Goal: Task Accomplishment & Management: Manage account settings

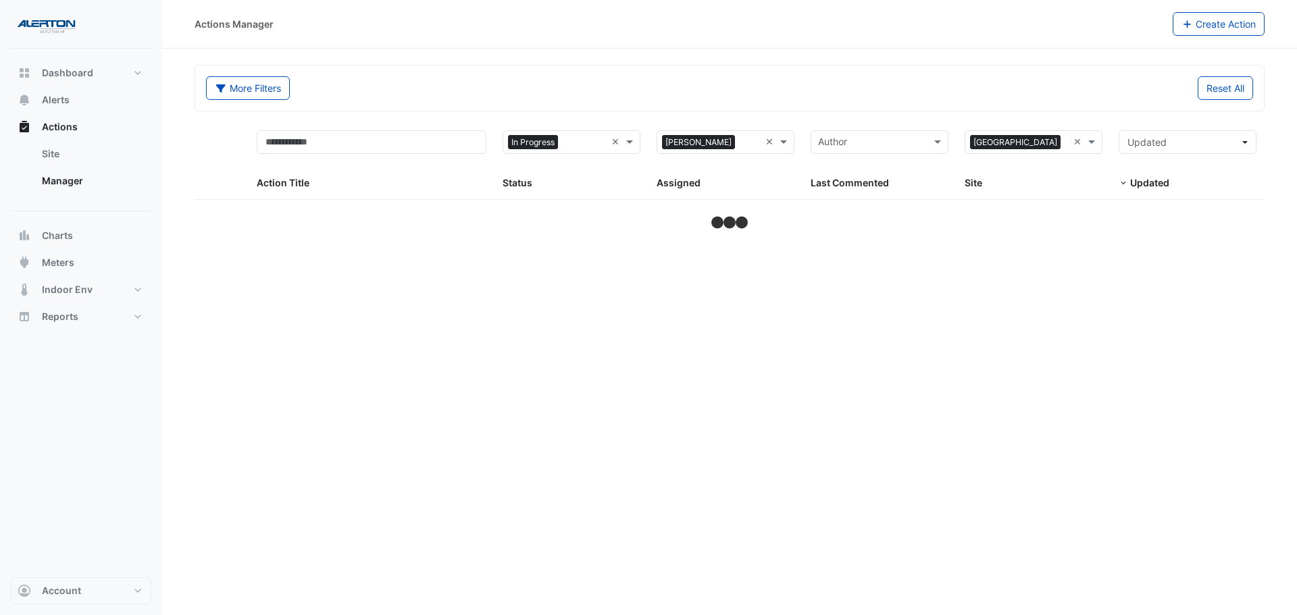
select select "***"
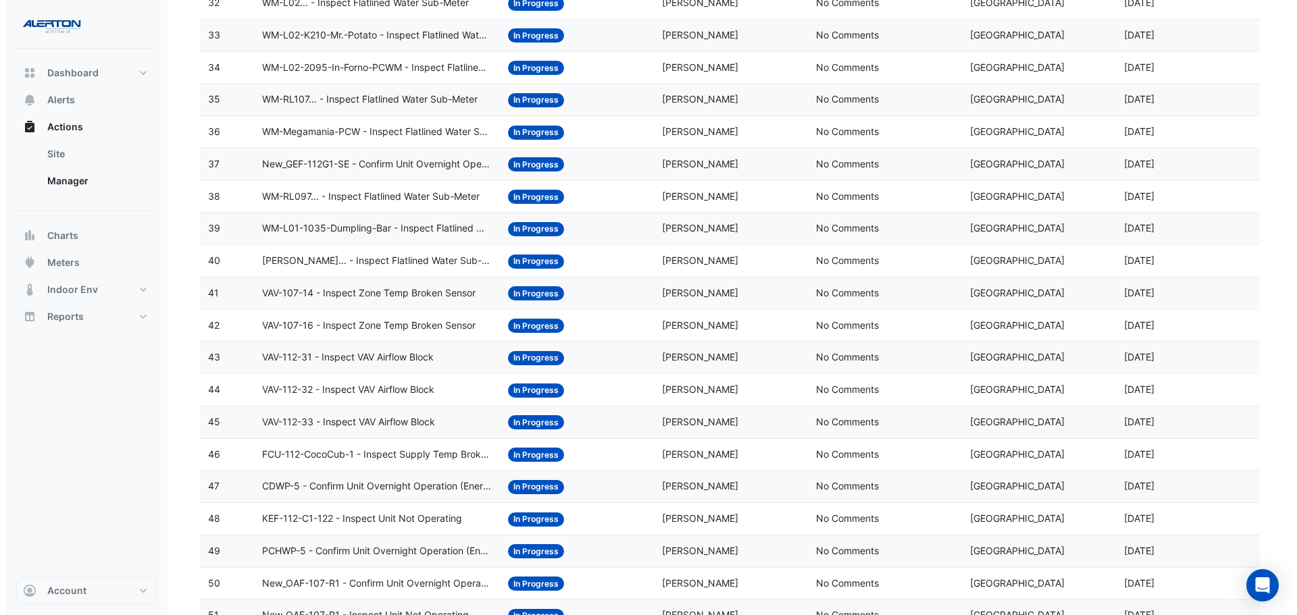
scroll to position [1266, 0]
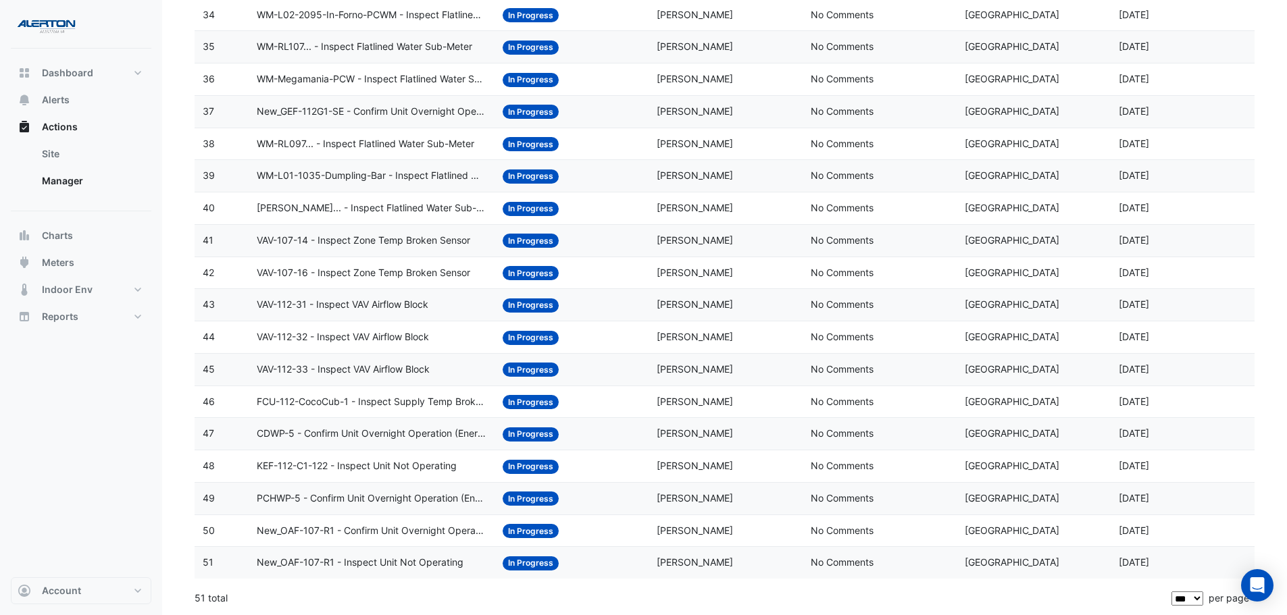
click at [400, 561] on span "New_OAF-107-R1 - Inspect Unit Not Operating" at bounding box center [360, 563] width 207 height 16
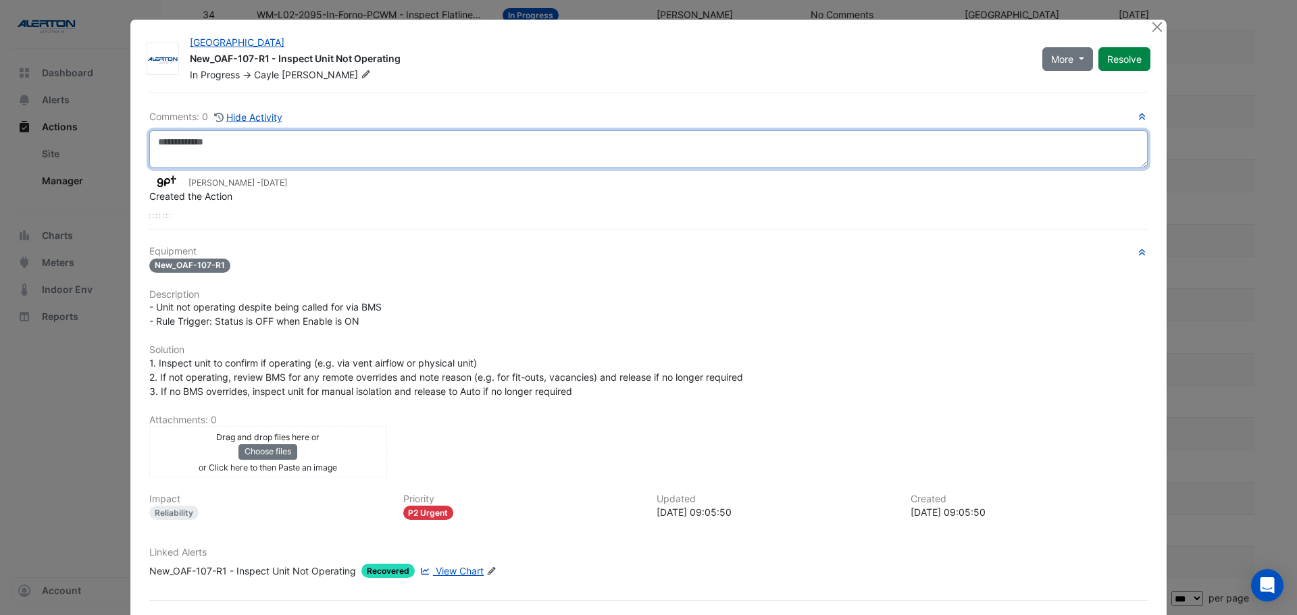
click at [275, 146] on textarea at bounding box center [648, 149] width 998 height 38
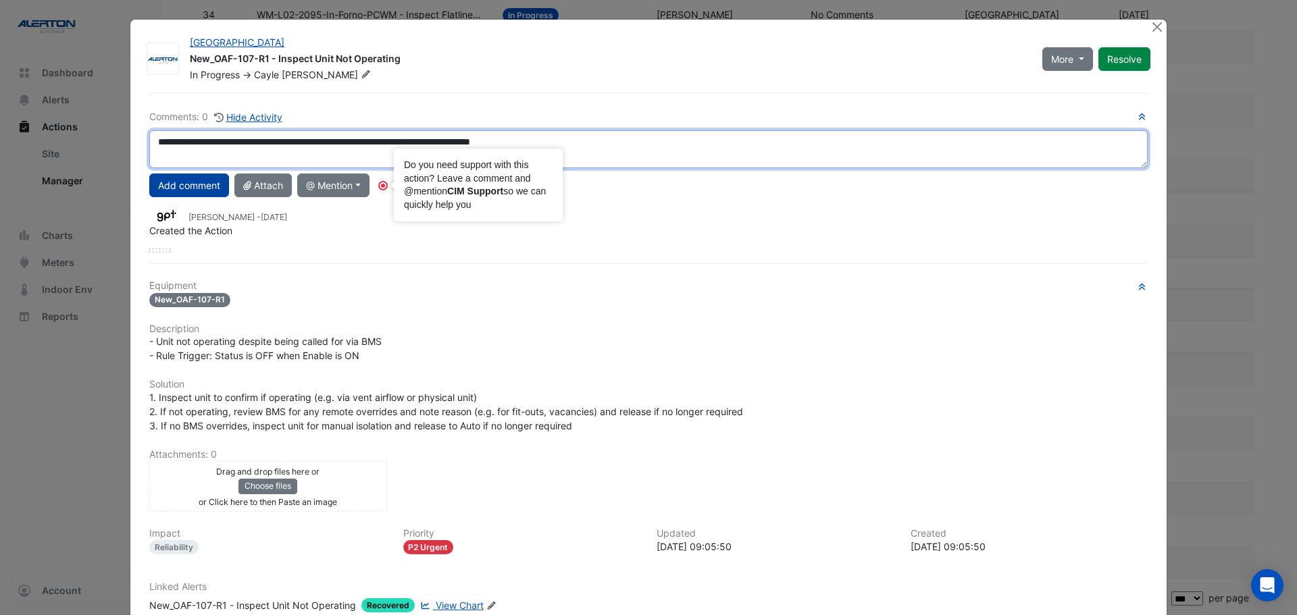
type textarea "**********"
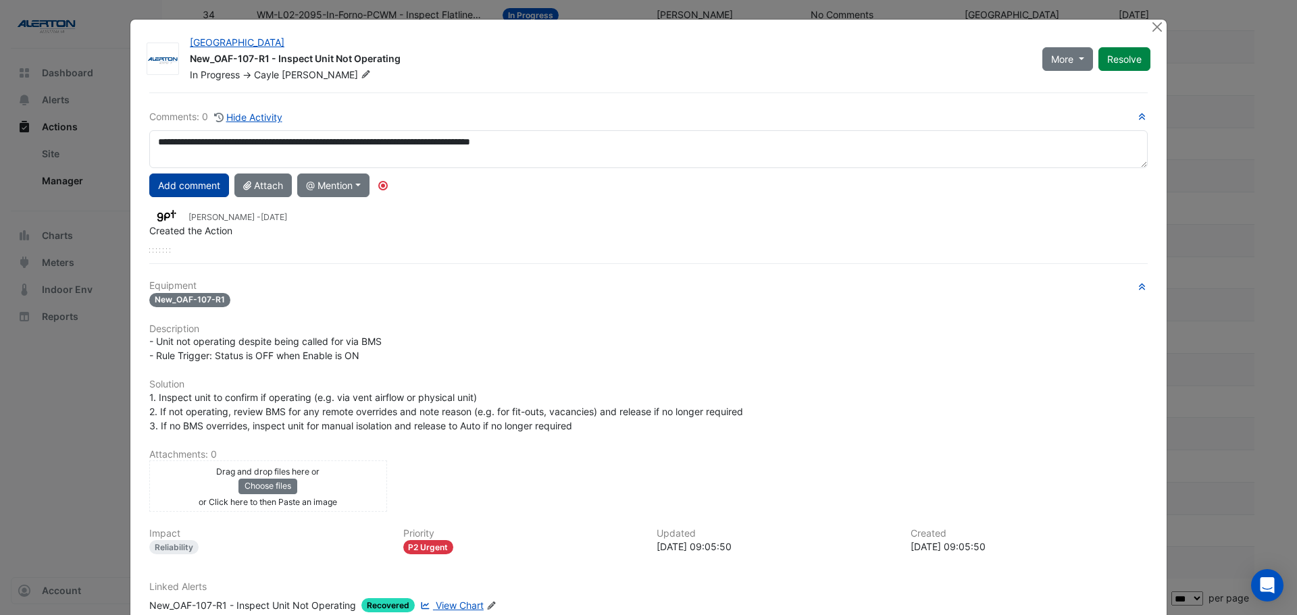
click at [169, 185] on button "Add comment" at bounding box center [189, 186] width 80 height 24
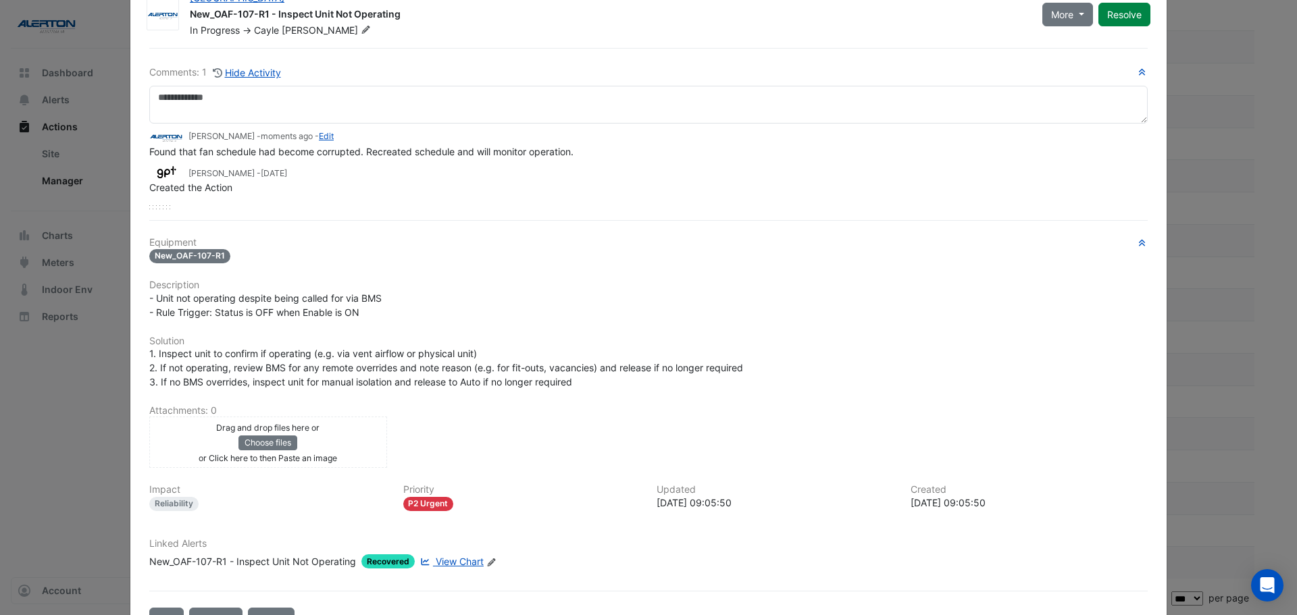
scroll to position [0, 0]
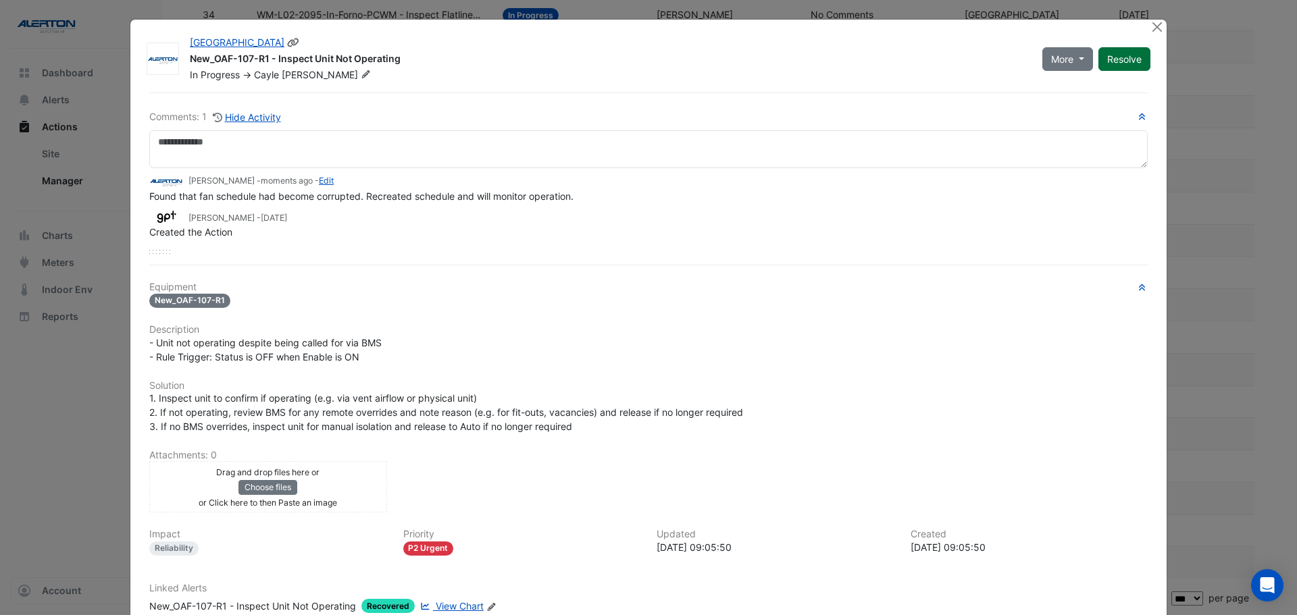
click at [1134, 58] on button "Resolve" at bounding box center [1124, 59] width 52 height 24
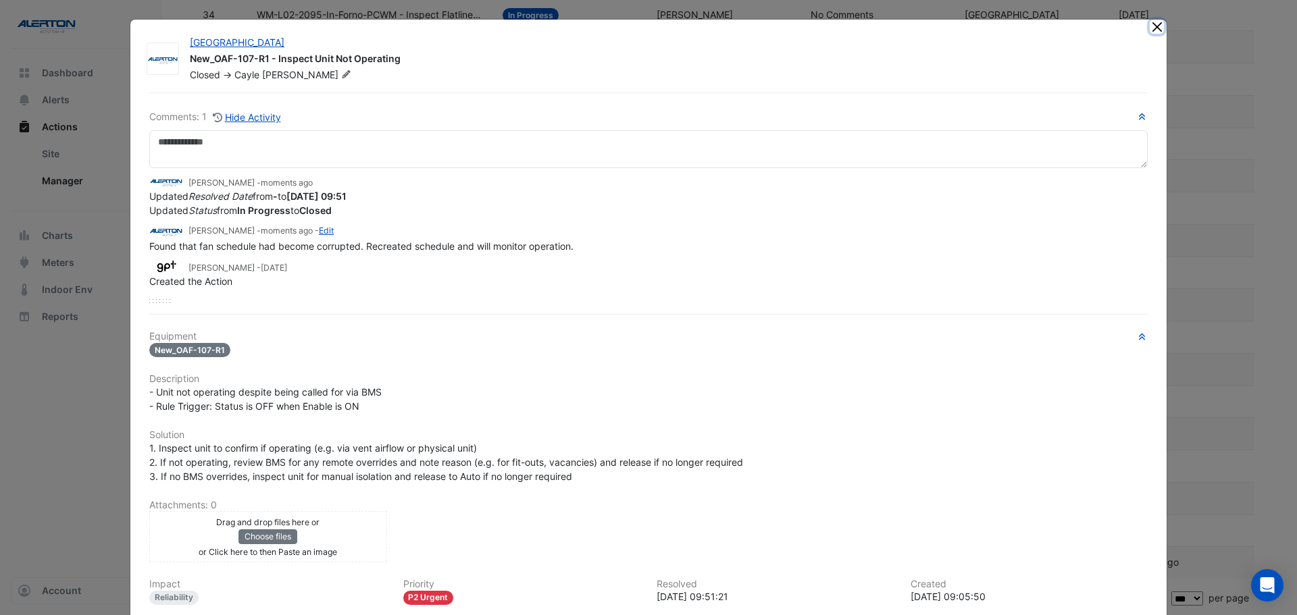
click at [1155, 30] on button "Close" at bounding box center [1156, 27] width 14 height 14
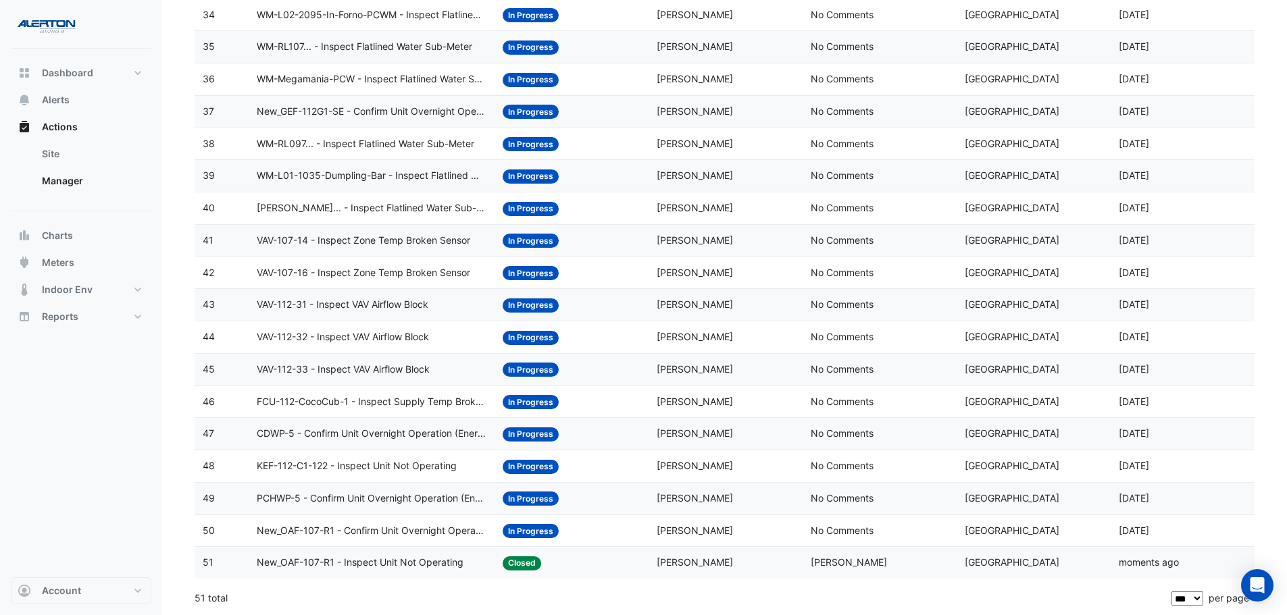
click at [412, 566] on span "New_OAF-107-R1 - Inspect Unit Not Operating" at bounding box center [360, 563] width 207 height 16
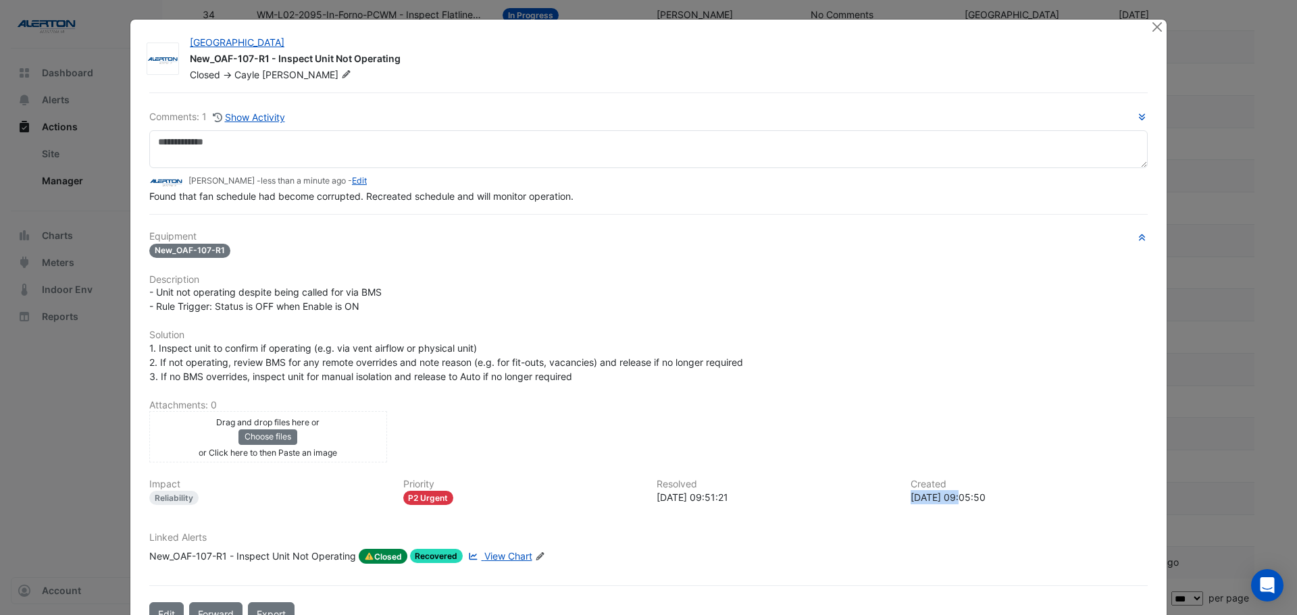
drag, startPoint x: 957, startPoint y: 496, endPoint x: 896, endPoint y: 499, distance: 60.8
click at [902, 499] on div "Created [DATE] 09:05:50" at bounding box center [1029, 492] width 254 height 26
copy div "[DATE]"
drag, startPoint x: 943, startPoint y: 487, endPoint x: 963, endPoint y: 494, distance: 20.9
click at [946, 490] on div "Created [DATE] 09:05:50" at bounding box center [1029, 492] width 254 height 26
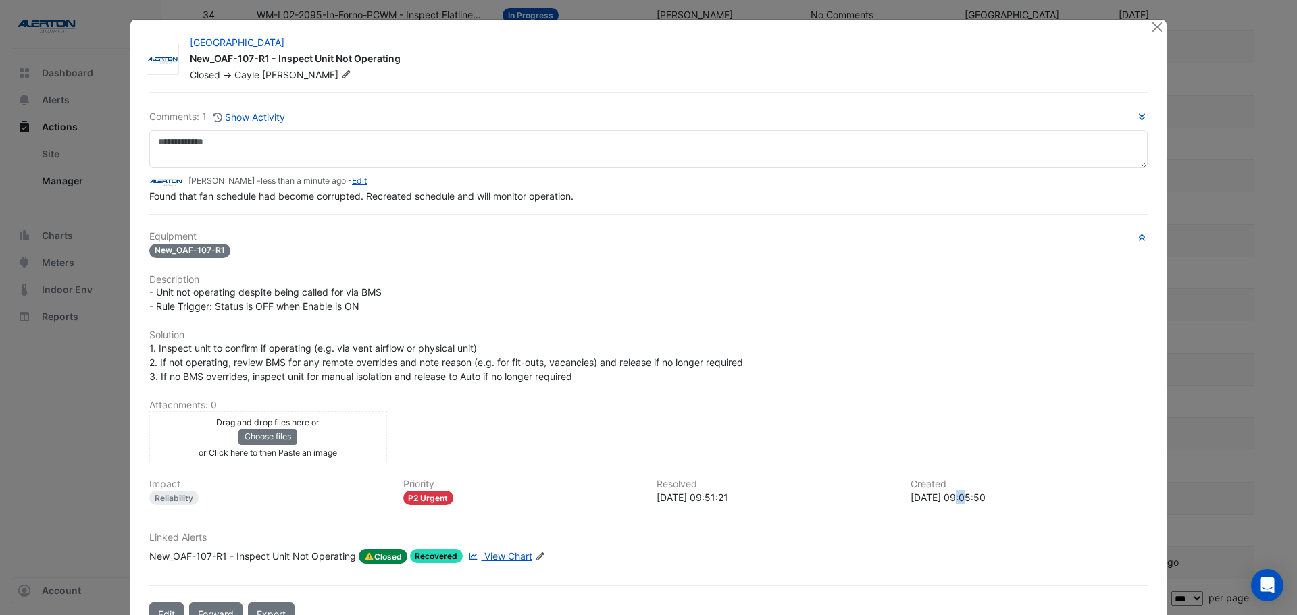
drag, startPoint x: 963, startPoint y: 496, endPoint x: 955, endPoint y: 497, distance: 8.2
click at [955, 497] on div "[DATE] 09:05:50" at bounding box center [1029, 497] width 238 height 14
click at [958, 496] on div "[DATE] 09:05:50" at bounding box center [1029, 497] width 238 height 14
drag, startPoint x: 952, startPoint y: 535, endPoint x: 959, endPoint y: 515, distance: 21.4
click at [952, 534] on h6 "Linked Alerts" at bounding box center [648, 537] width 998 height 11
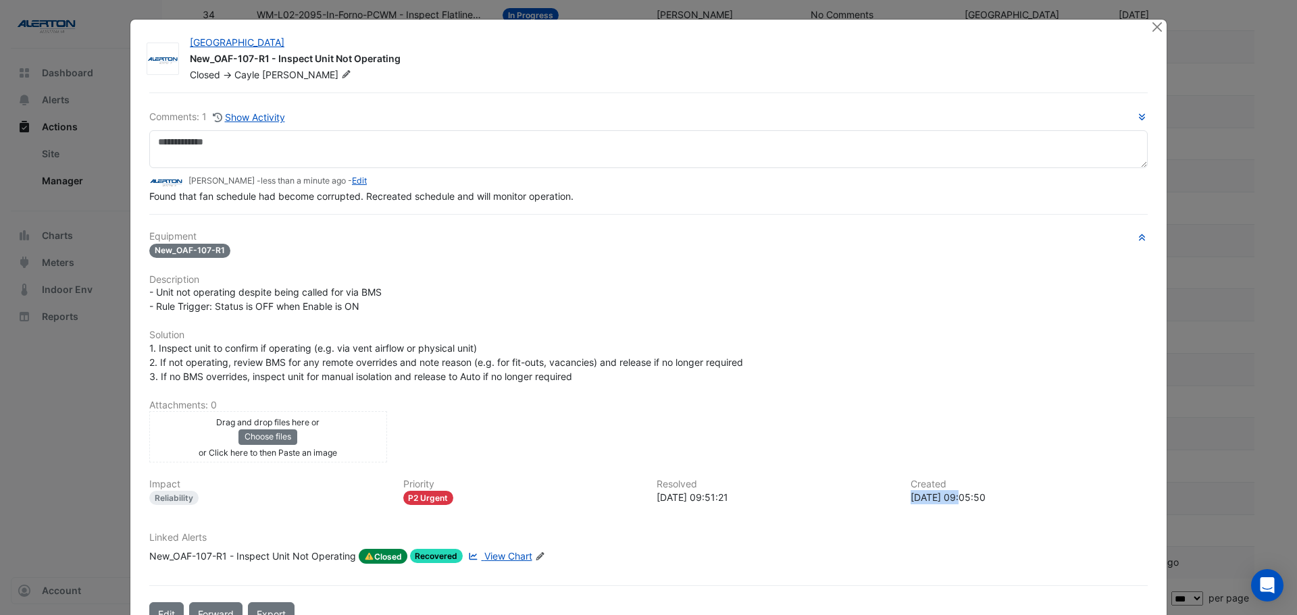
drag, startPoint x: 958, startPoint y: 500, endPoint x: 908, endPoint y: 501, distance: 50.7
click at [910, 501] on div "[DATE] 09:05:50" at bounding box center [1029, 497] width 238 height 14
copy div "[DATE]"
drag, startPoint x: 688, startPoint y: 498, endPoint x: 660, endPoint y: 499, distance: 28.4
click at [660, 499] on div "[DATE] 09:51:21" at bounding box center [775, 497] width 238 height 14
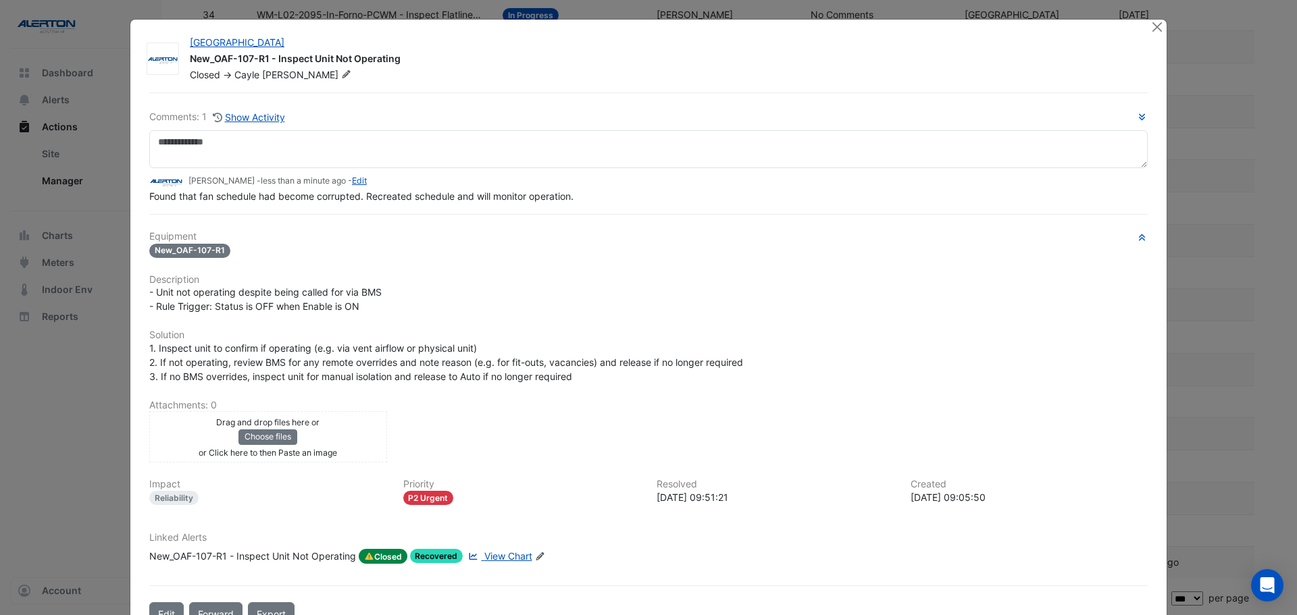
click at [715, 494] on div "[DATE] 09:51:21" at bounding box center [775, 497] width 238 height 14
drag, startPoint x: 703, startPoint y: 497, endPoint x: 651, endPoint y: 499, distance: 52.0
click at [656, 499] on div "[DATE] 09:51:21" at bounding box center [775, 497] width 238 height 14
copy div "[DATE]"
drag, startPoint x: 571, startPoint y: 196, endPoint x: 144, endPoint y: 202, distance: 427.5
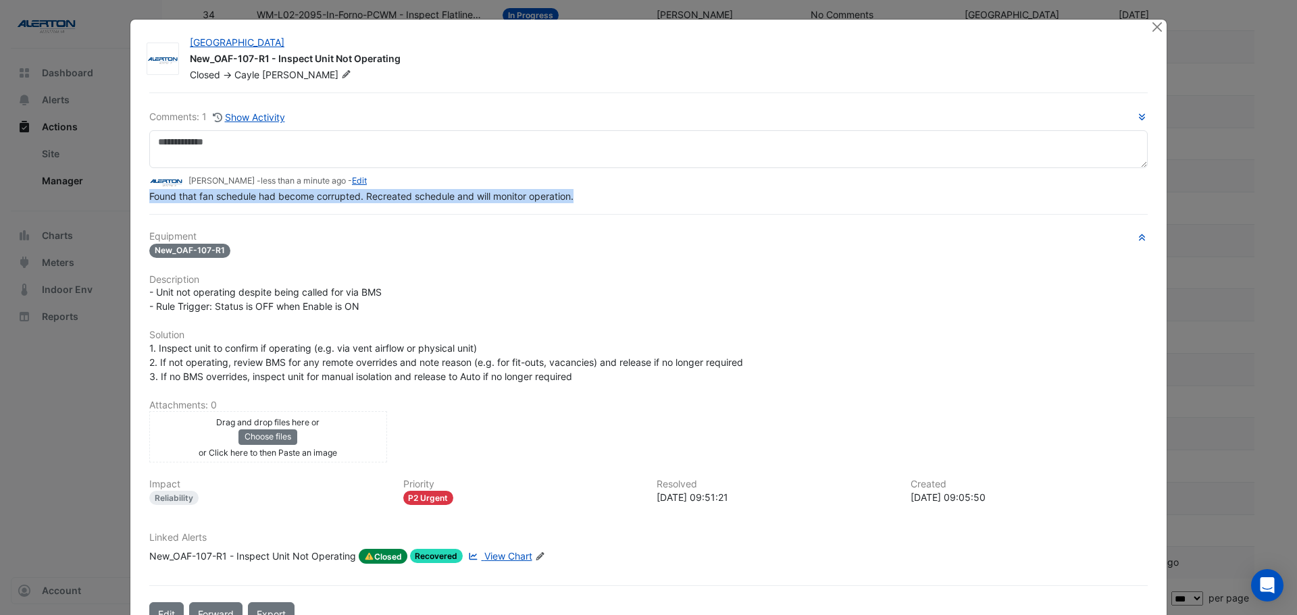
click at [149, 202] on span "Found that fan schedule had become corrupted. Recreated schedule and will monit…" at bounding box center [361, 195] width 424 height 11
copy span "Found that fan schedule had become corrupted. Recreated schedule and will monit…"
click at [1156, 30] on button "Close" at bounding box center [1156, 27] width 14 height 14
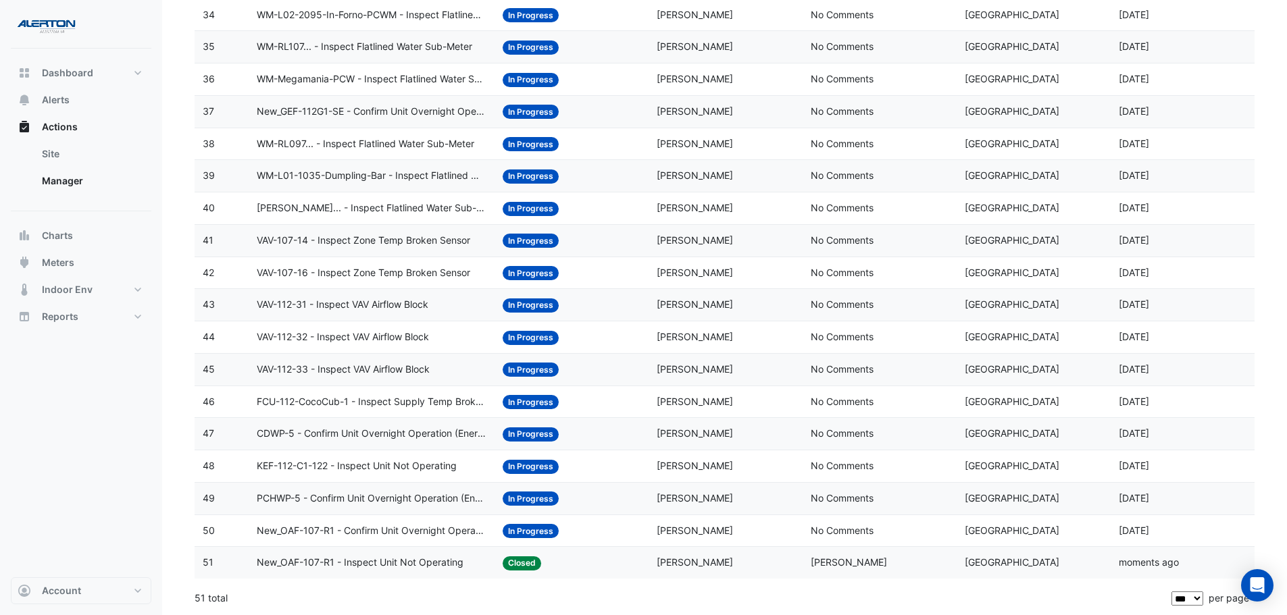
click at [388, 532] on span "New_OAF-107-R1 - Confirm Unit Overnight Operation (Energy Waste)" at bounding box center [372, 531] width 230 height 16
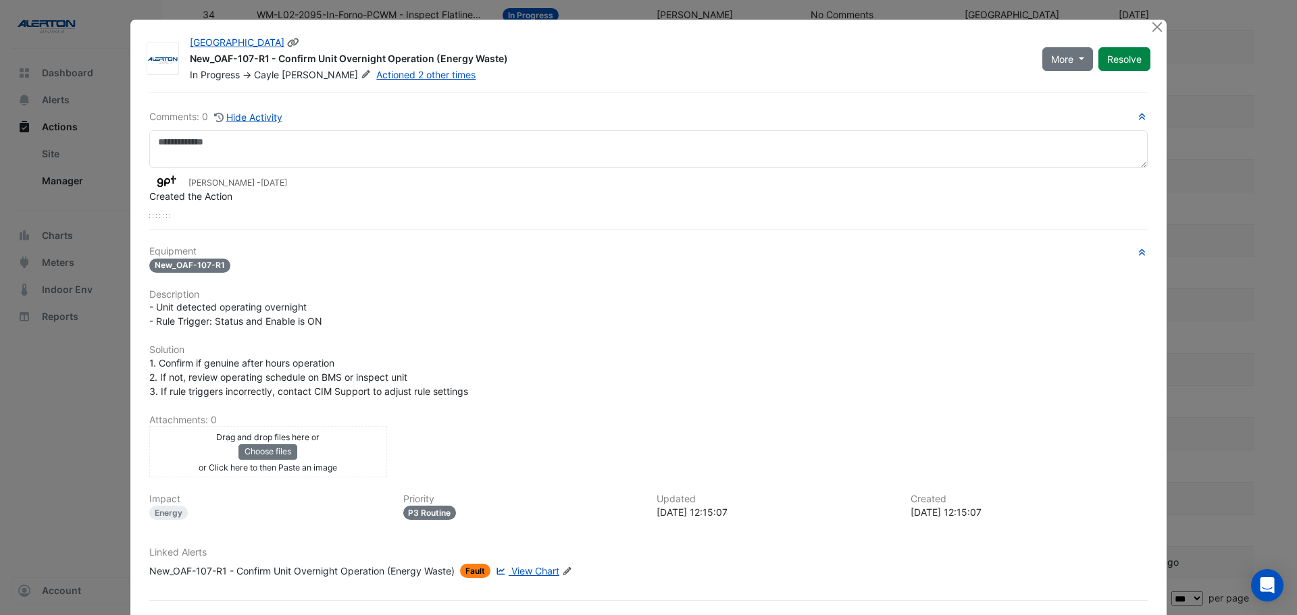
drag, startPoint x: 501, startPoint y: 59, endPoint x: 187, endPoint y: 66, distance: 314.1
click at [190, 66] on div "New_OAF-107-R1 - Confirm Unit Overnight Operation (Energy Waste)" at bounding box center [608, 60] width 836 height 16
copy div "New_OAF-107-R1 - Confirm Unit Overnight Operation (Energy Waste)"
drag, startPoint x: 960, startPoint y: 509, endPoint x: 900, endPoint y: 515, distance: 60.4
click at [902, 515] on div "Created [DATE] 12:15:07" at bounding box center [1029, 507] width 254 height 26
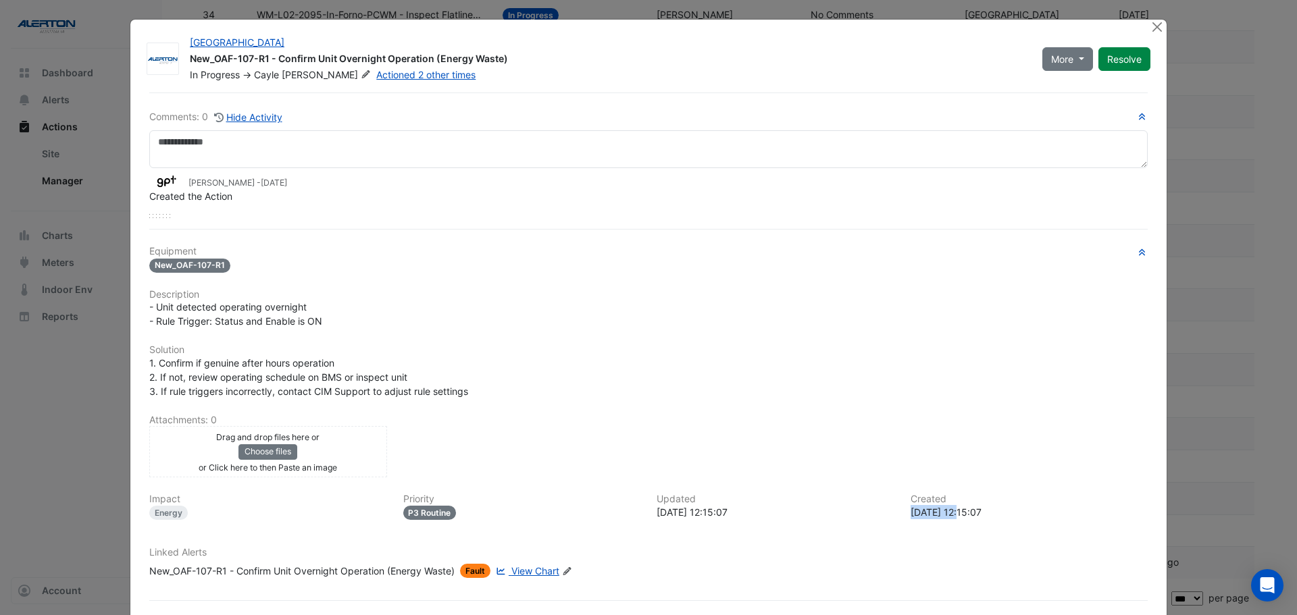
copy div "[DATE]"
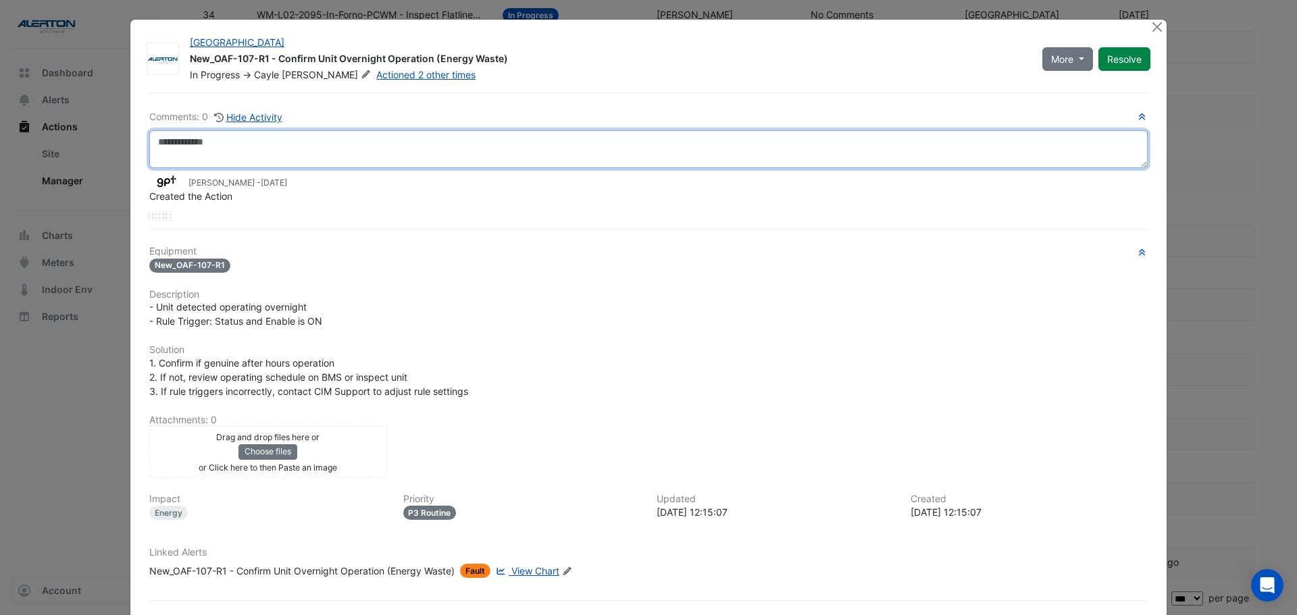
click at [213, 143] on textarea at bounding box center [648, 149] width 998 height 38
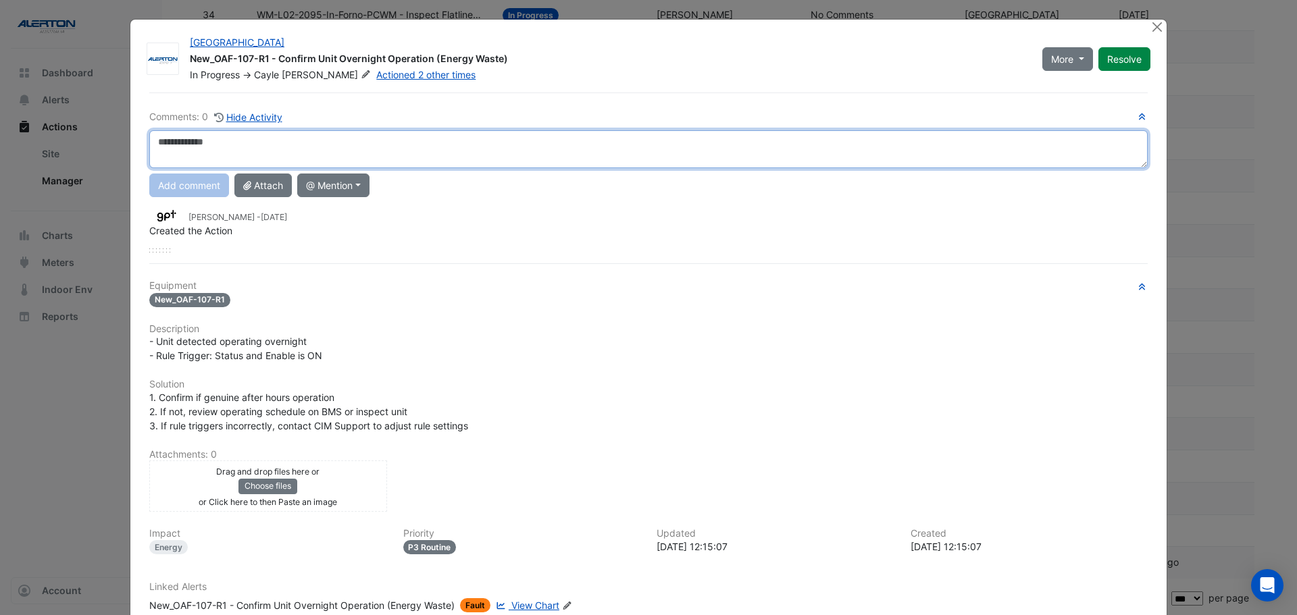
paste textarea "**********"
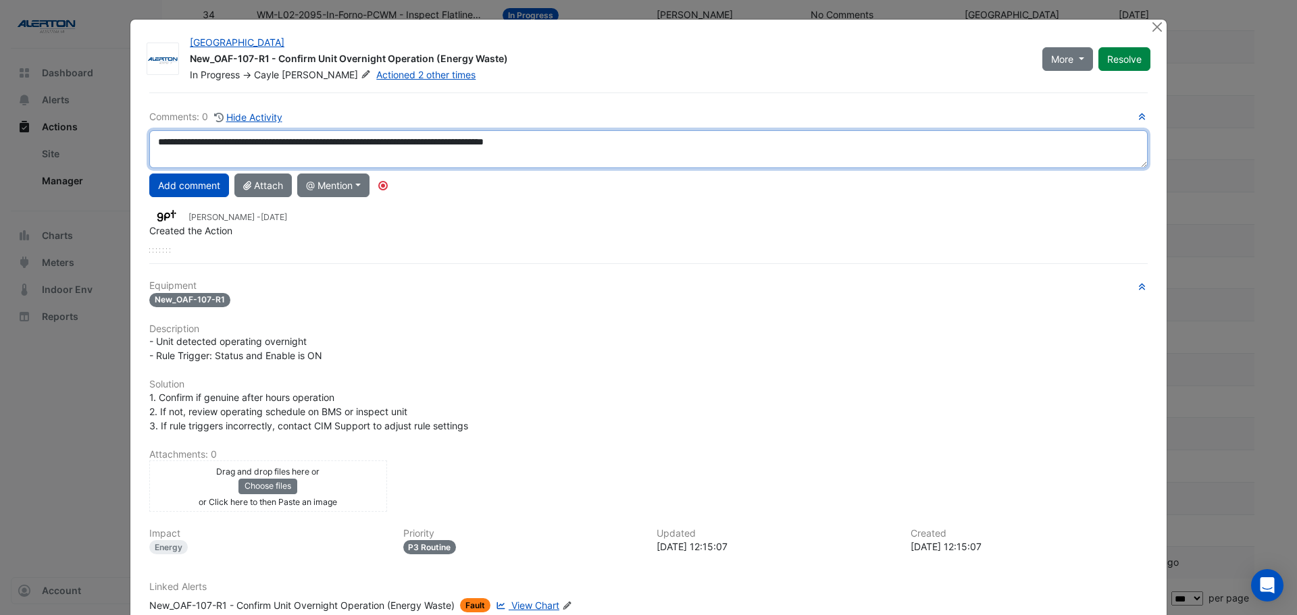
click at [178, 140] on textarea "**********" at bounding box center [648, 149] width 998 height 38
type textarea "**********"
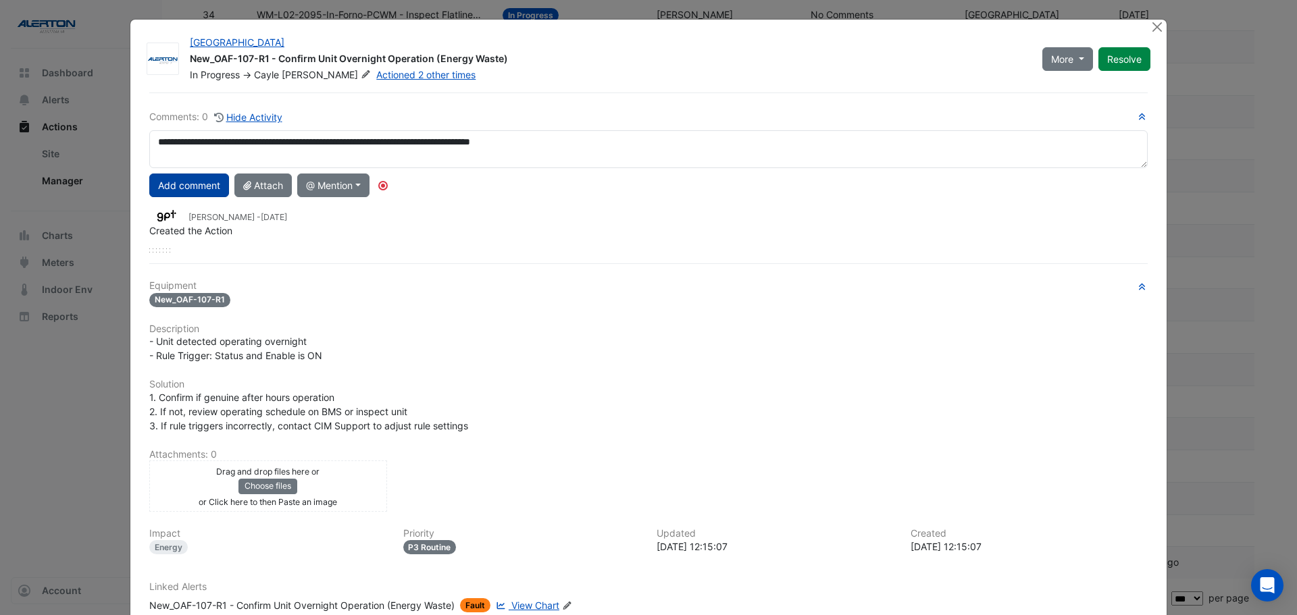
click at [212, 186] on button "Add comment" at bounding box center [189, 186] width 80 height 24
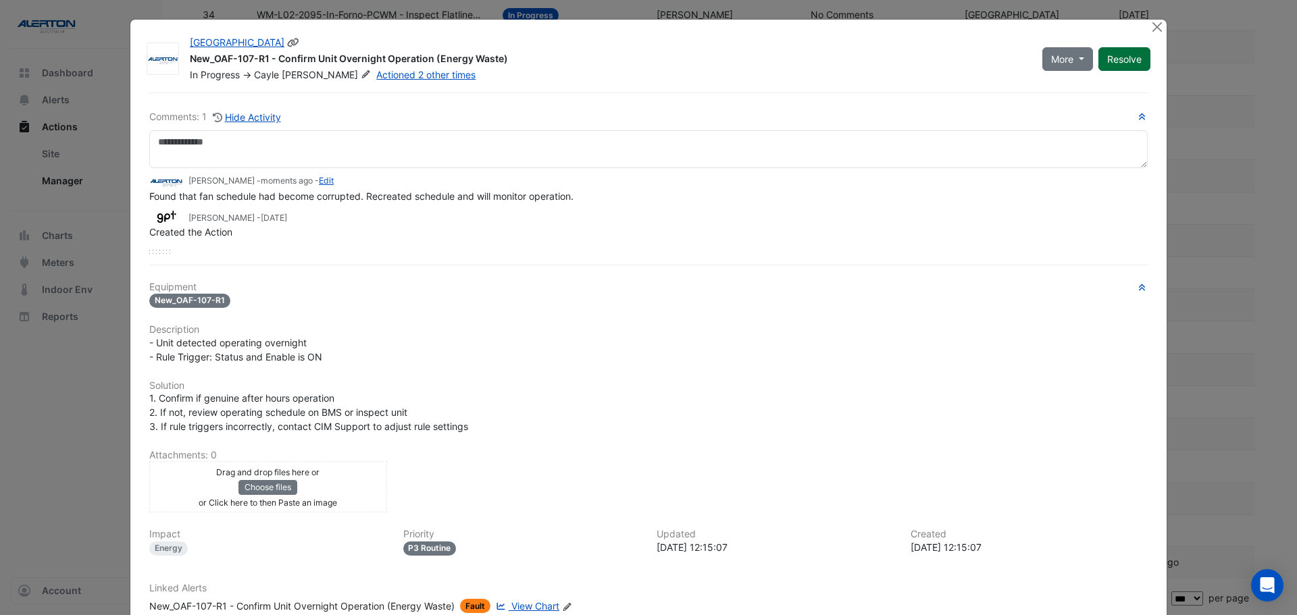
click at [1110, 62] on button "Resolve" at bounding box center [1124, 59] width 52 height 24
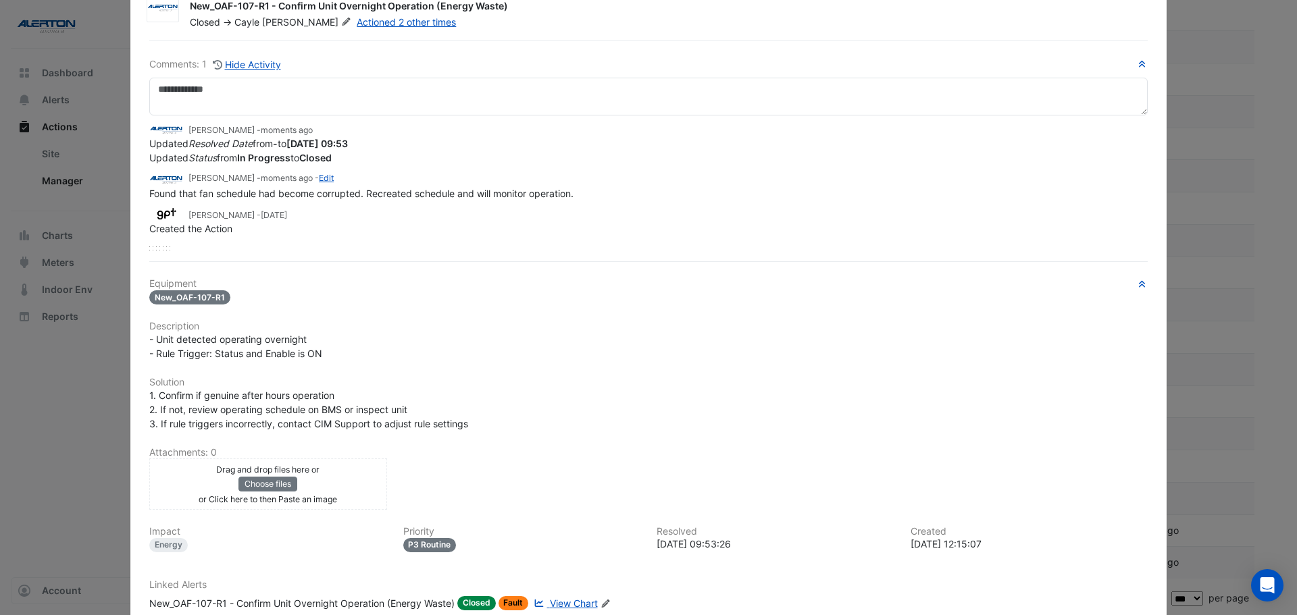
scroll to position [135, 0]
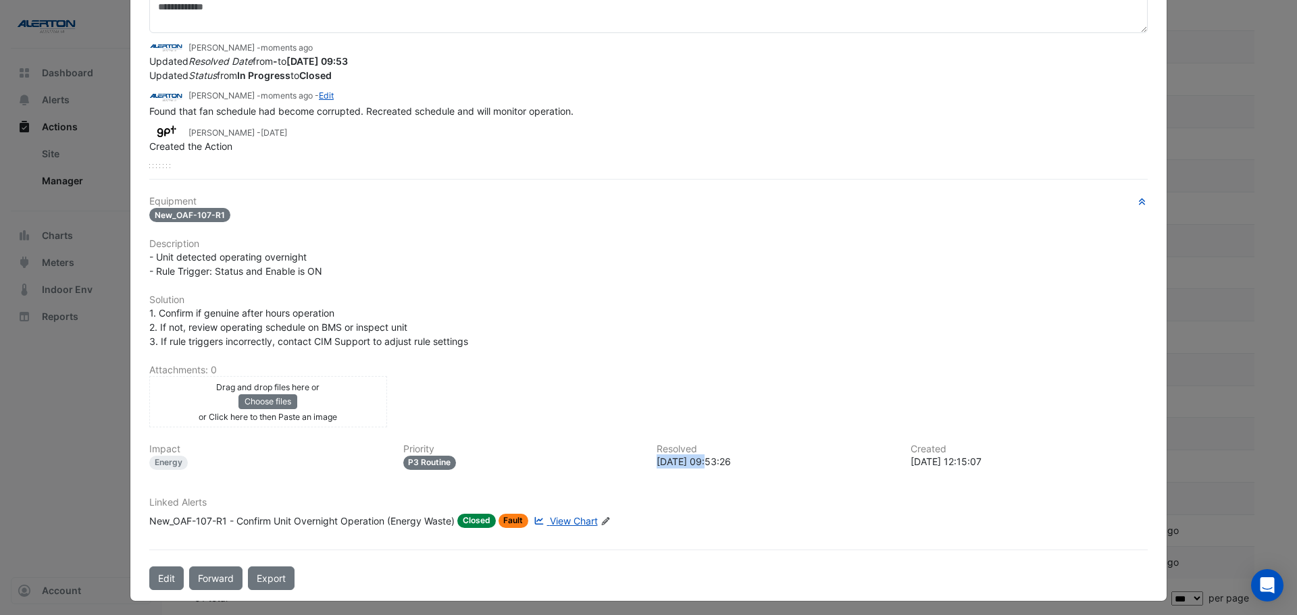
drag, startPoint x: 704, startPoint y: 459, endPoint x: 645, endPoint y: 468, distance: 59.4
click at [648, 468] on div "Resolved [DATE] 09:53:26" at bounding box center [775, 457] width 254 height 26
copy div "[DATE]"
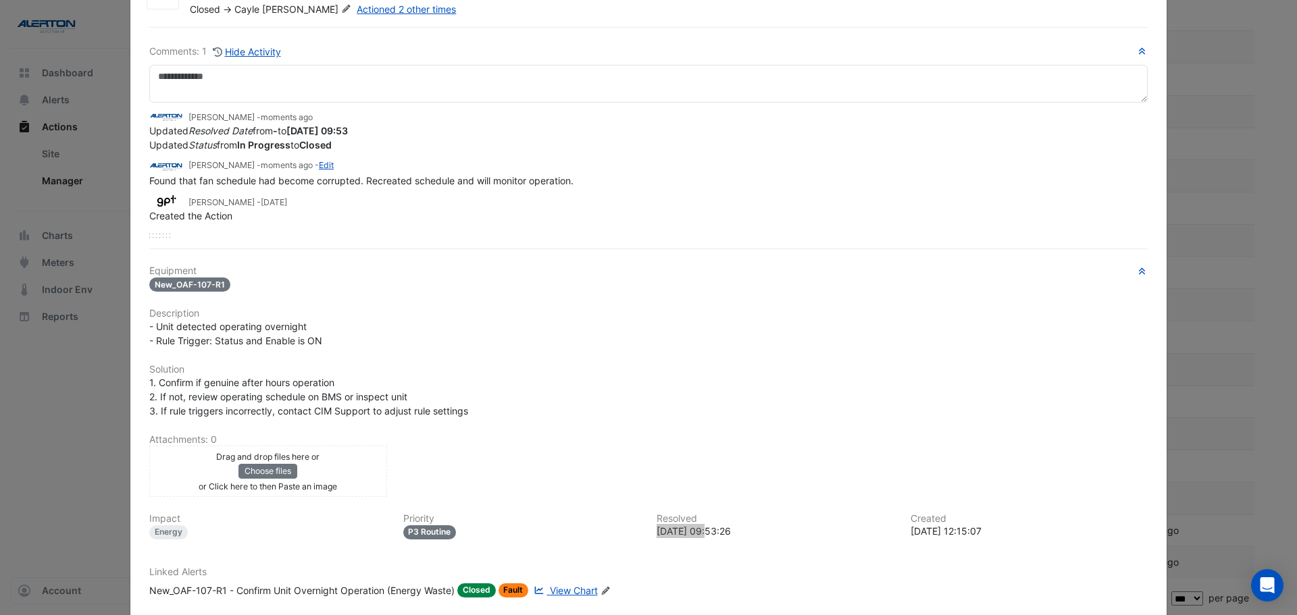
scroll to position [0, 0]
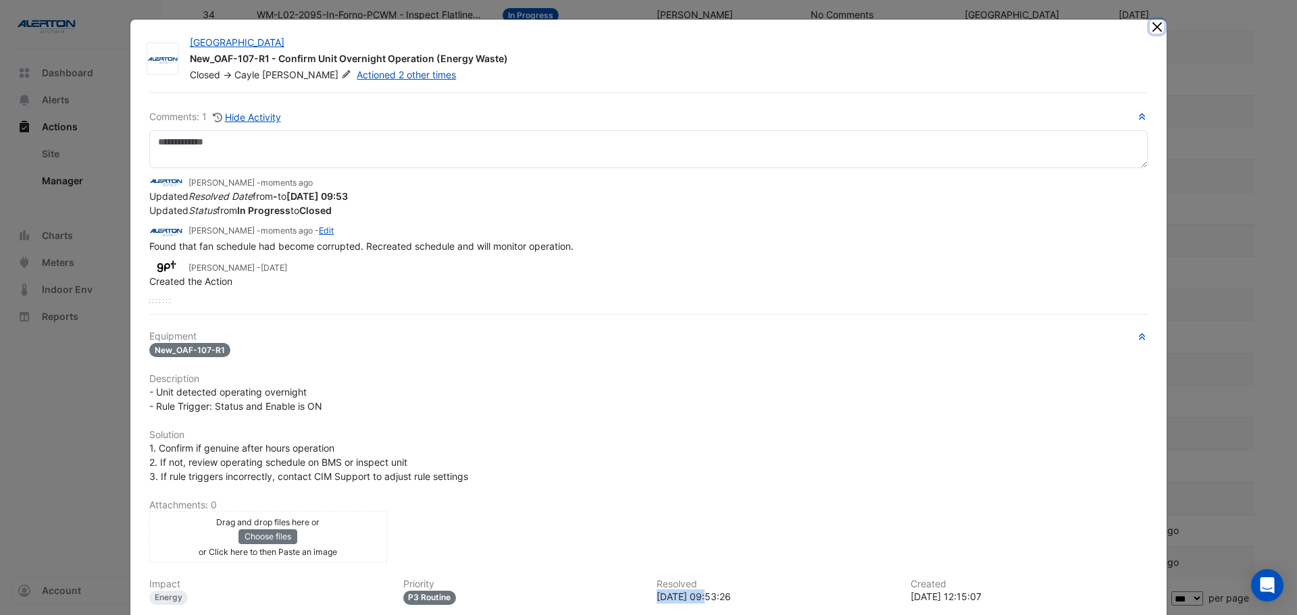
click at [1150, 30] on button "Close" at bounding box center [1156, 27] width 14 height 14
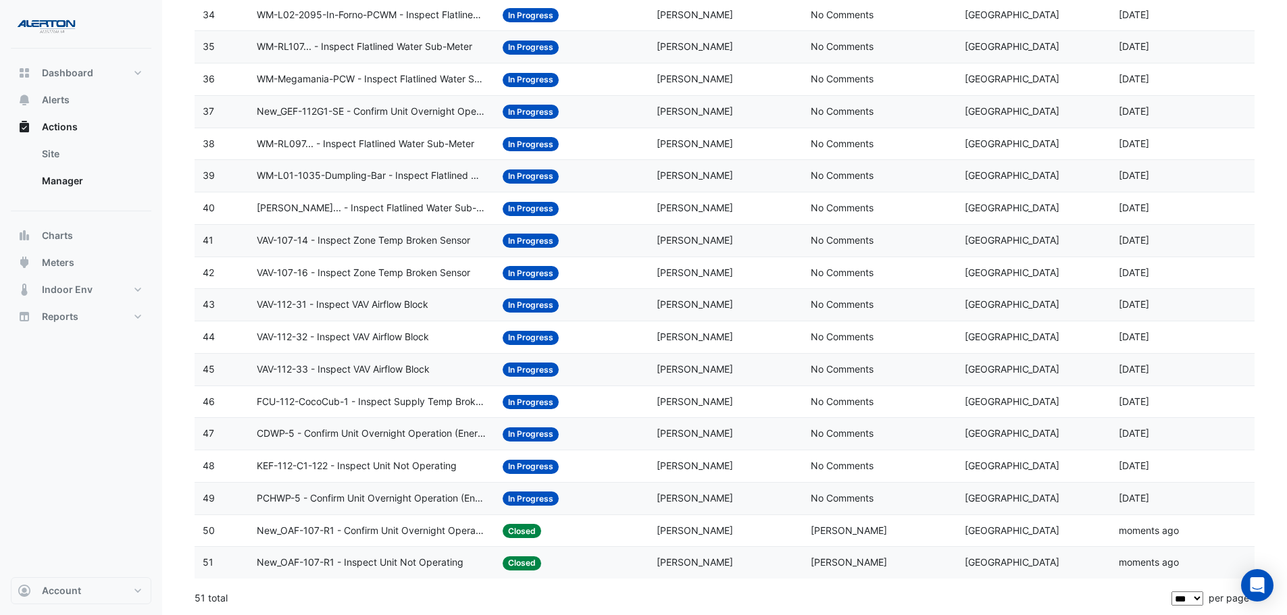
click at [409, 504] on span "PCHWP-5 - Confirm Unit Overnight Operation (Energy Waste)" at bounding box center [372, 499] width 230 height 16
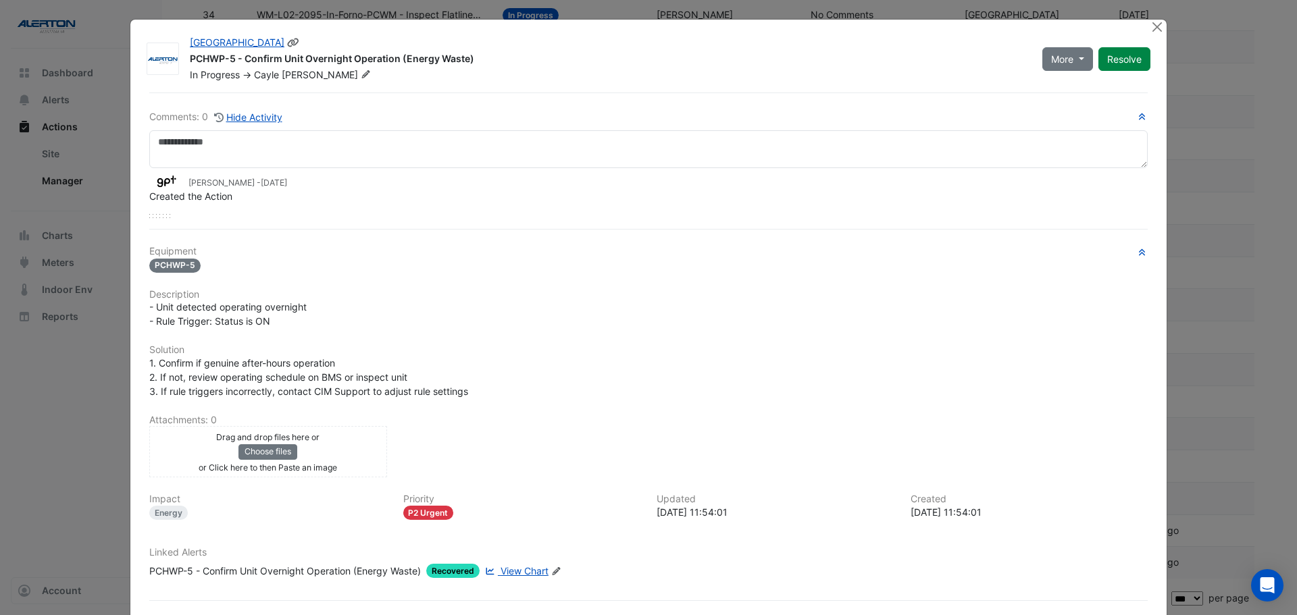
drag, startPoint x: 466, startPoint y: 53, endPoint x: 184, endPoint y: 63, distance: 281.8
click at [190, 63] on div "PCHWP-5 - Confirm Unit Overnight Operation (Energy Waste)" at bounding box center [608, 60] width 836 height 16
copy div "PCHWP-5 - Confirm Unit Overnight Operation (Energy Waste)"
drag, startPoint x: 958, startPoint y: 513, endPoint x: 904, endPoint y: 516, distance: 54.1
click at [904, 516] on div "Created [DATE] 11:54:01" at bounding box center [1029, 507] width 254 height 26
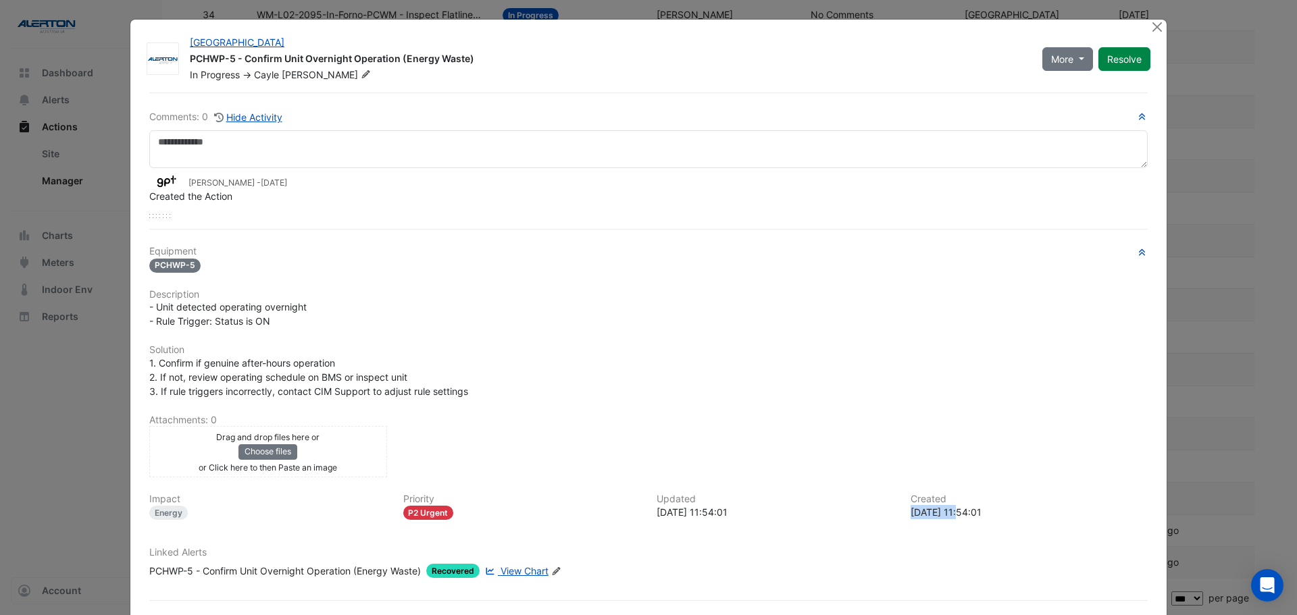
copy div "[DATE]"
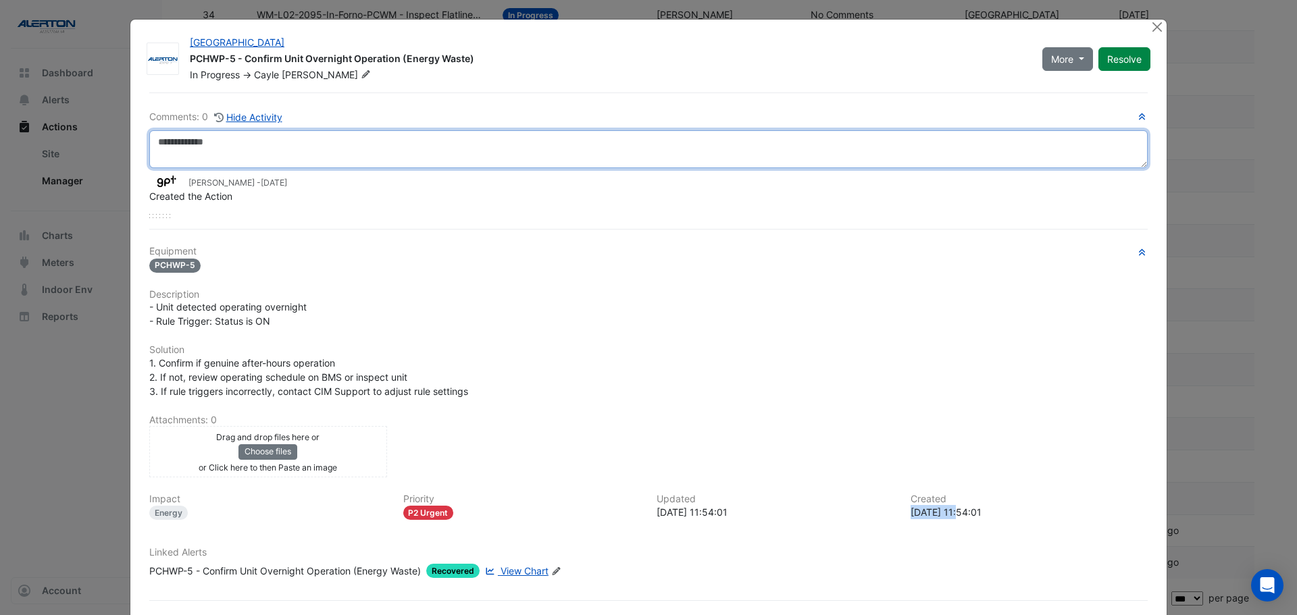
click at [186, 148] on textarea at bounding box center [648, 149] width 998 height 38
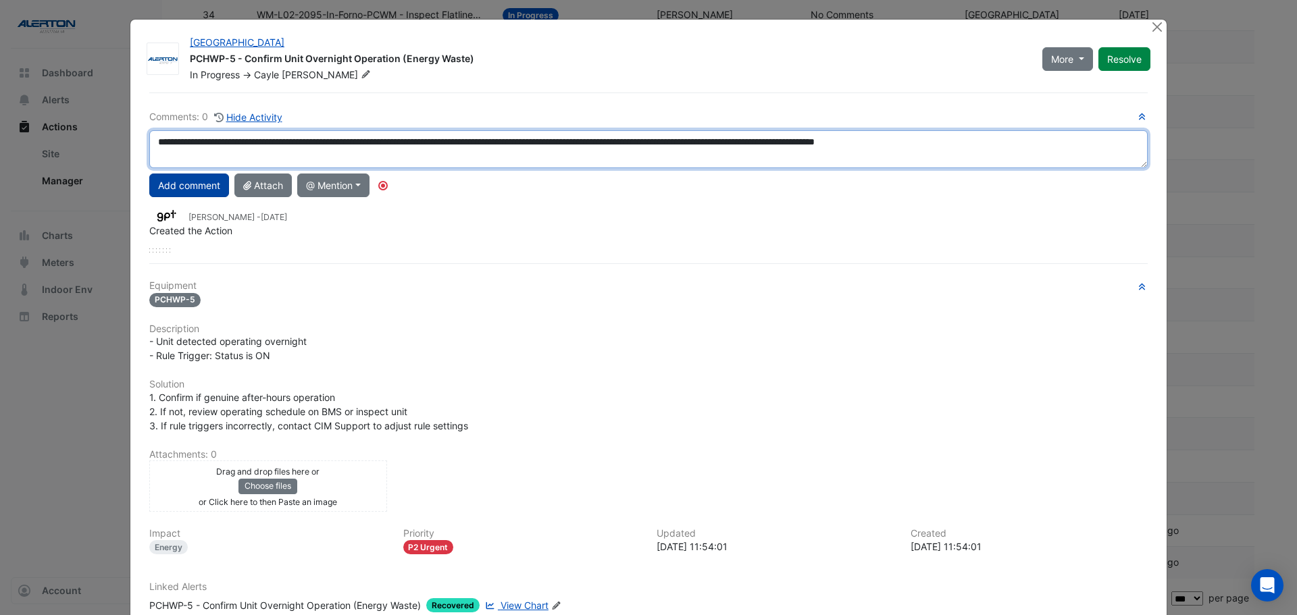
type textarea "**********"
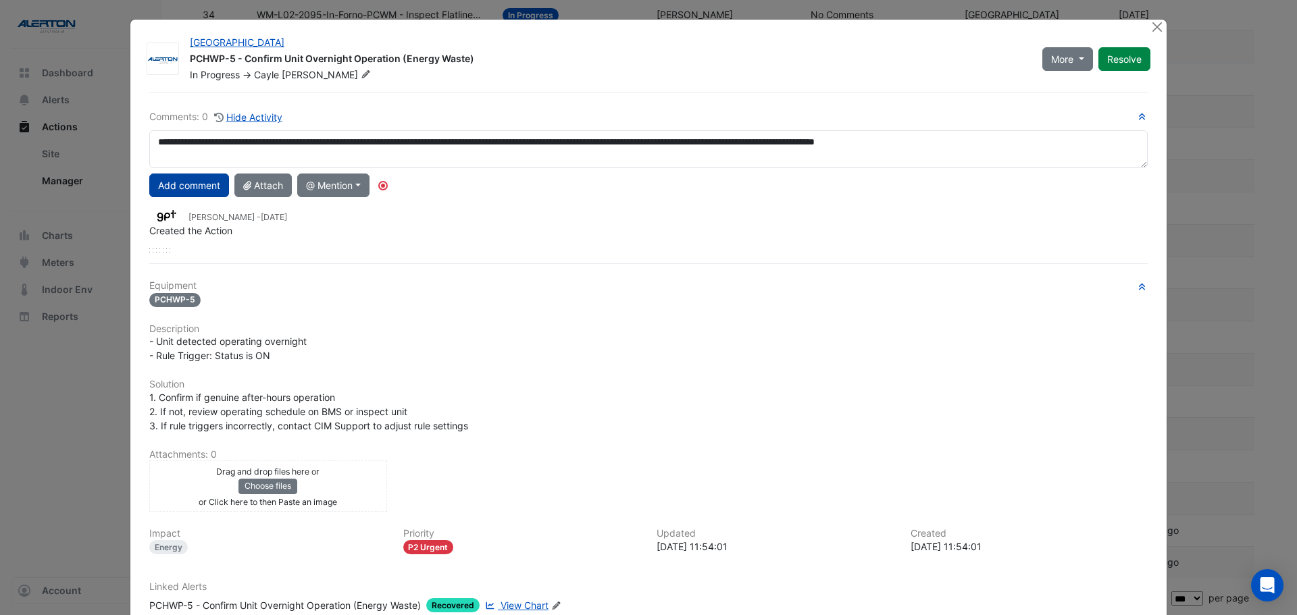
click at [186, 186] on button "Add comment" at bounding box center [189, 186] width 80 height 24
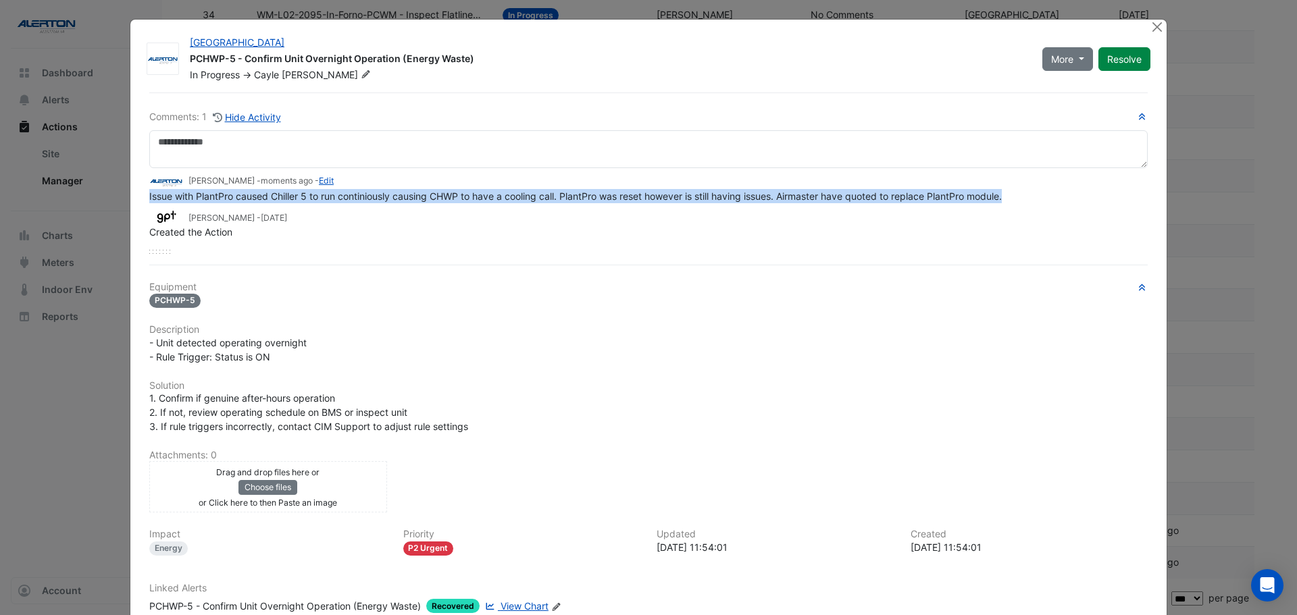
drag, startPoint x: 141, startPoint y: 196, endPoint x: 1025, endPoint y: 199, distance: 884.1
click at [1025, 199] on div "Comments: 1 Hide Activity [PERSON_NAME] - moments ago - Edit Issue with PlantPr…" at bounding box center [648, 385] width 1014 height 584
copy span "Issue with PlantPro caused Chiller 5 to run continiously causing CHWP to have a…"
click at [1152, 31] on button "Close" at bounding box center [1156, 27] width 14 height 14
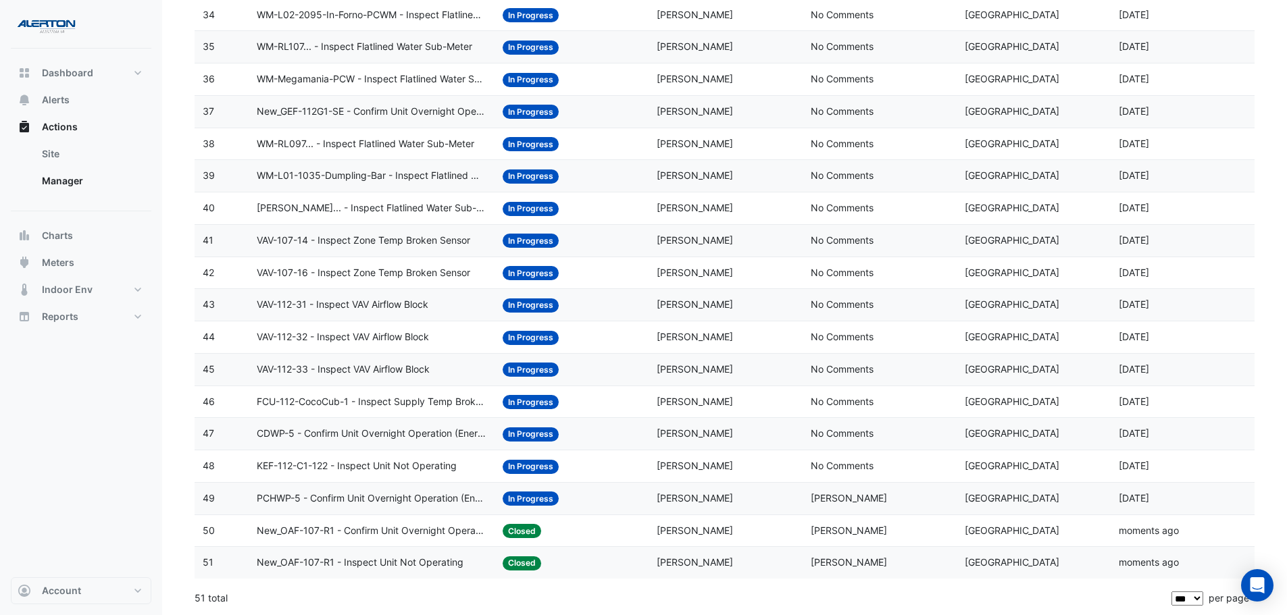
click at [371, 503] on span "PCHWP-5 - Confirm Unit Overnight Operation (Energy Waste)" at bounding box center [372, 499] width 230 height 16
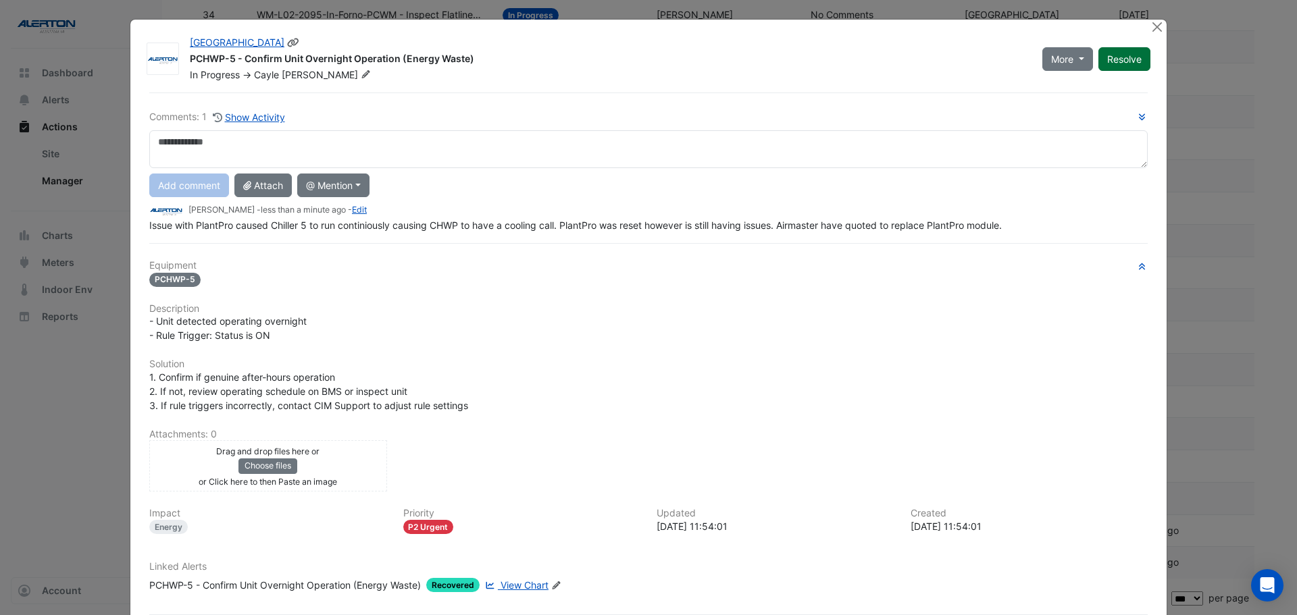
click at [1108, 62] on button "Resolve" at bounding box center [1124, 59] width 52 height 24
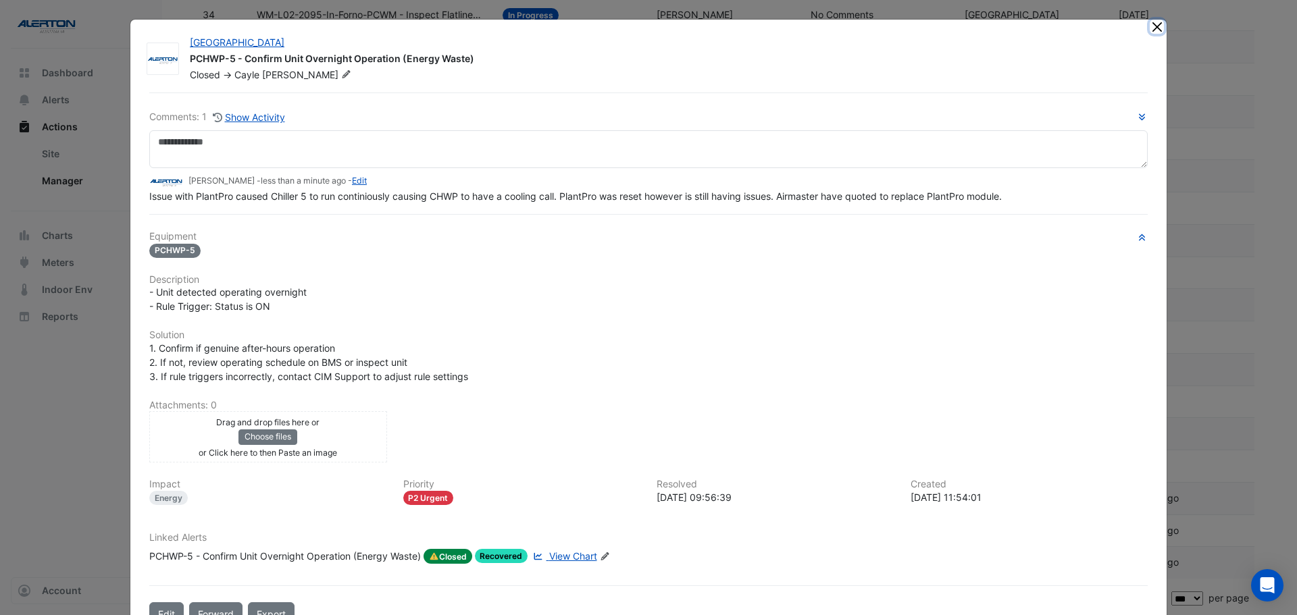
click at [1154, 27] on button "Close" at bounding box center [1156, 27] width 14 height 14
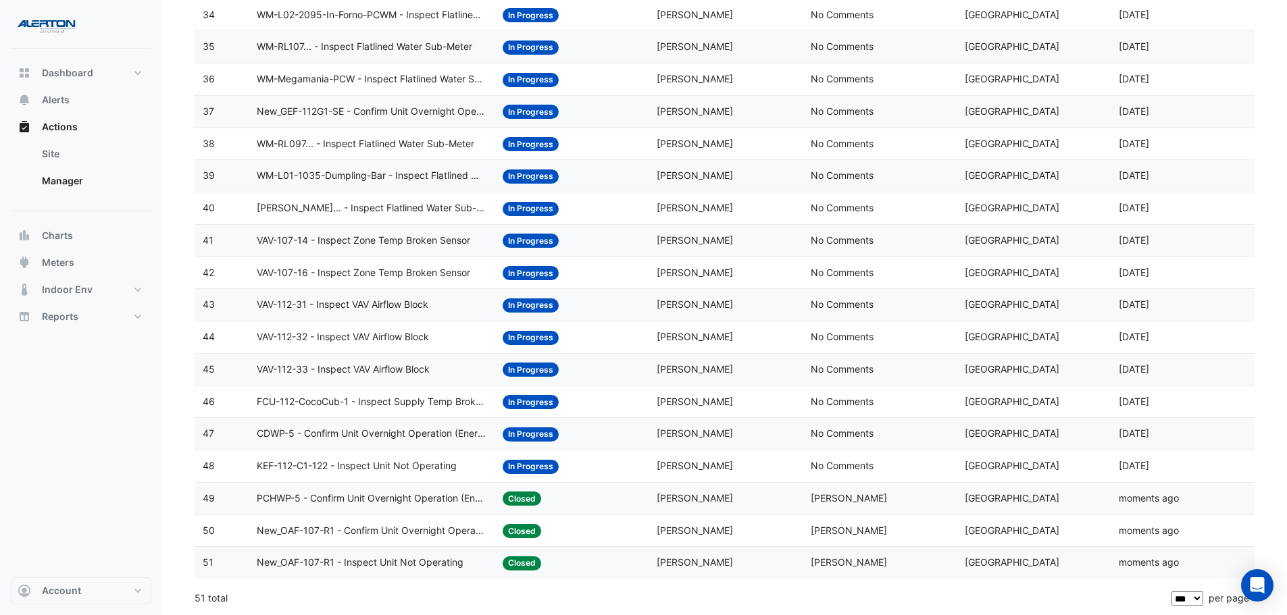
click at [361, 472] on span "KEF-112-C1-122 - Inspect Unit Not Operating" at bounding box center [357, 467] width 200 height 16
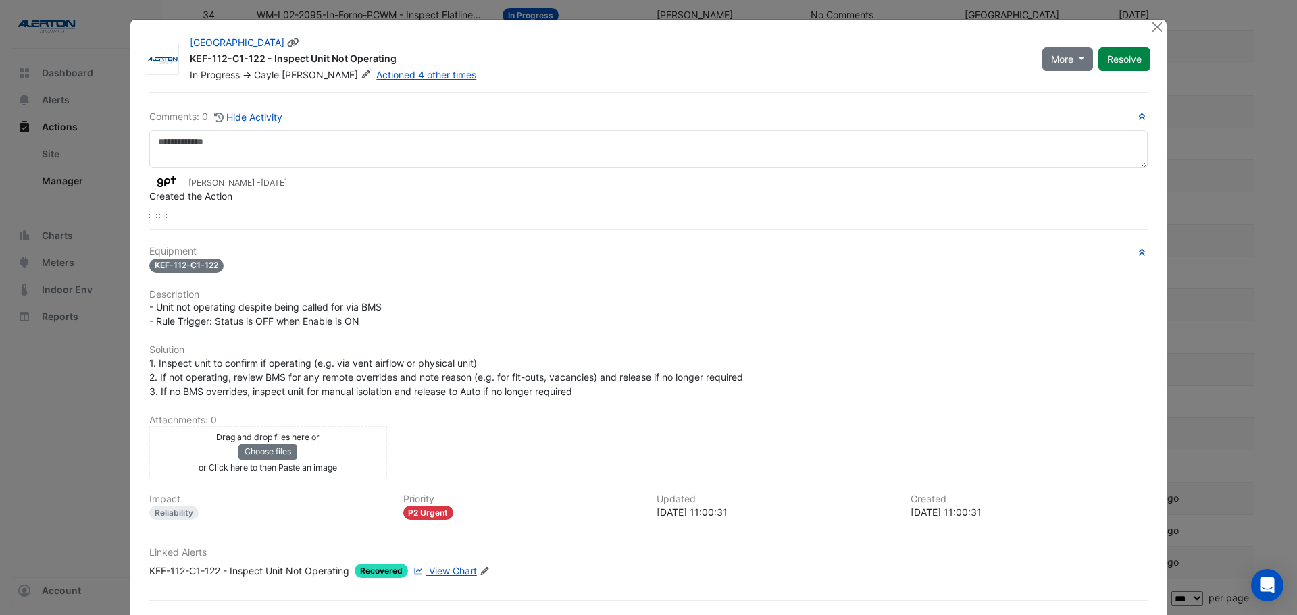
drag, startPoint x: 184, startPoint y: 56, endPoint x: 399, endPoint y: 53, distance: 214.8
click at [399, 53] on div "KEF-112-C1-122 - Inspect Unit Not Operating" at bounding box center [608, 60] width 836 height 16
drag, startPoint x: 706, startPoint y: 511, endPoint x: 650, endPoint y: 515, distance: 56.2
click at [650, 515] on div "Updated [DATE] 11:00:31" at bounding box center [775, 507] width 254 height 26
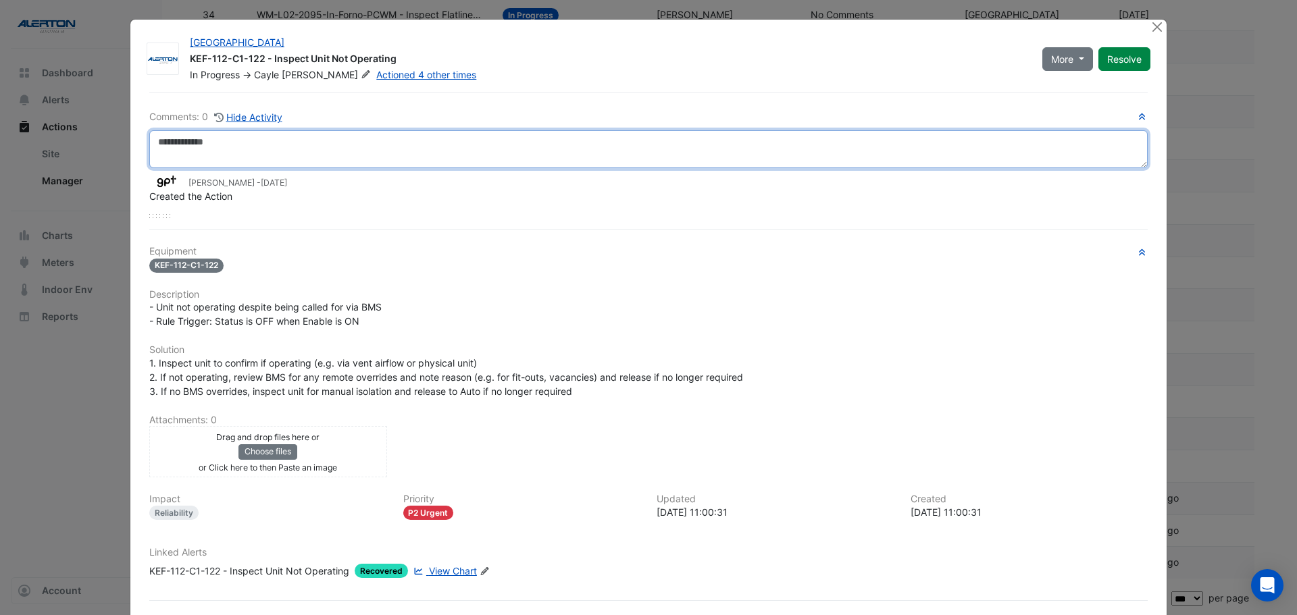
click at [244, 160] on textarea at bounding box center [648, 149] width 998 height 38
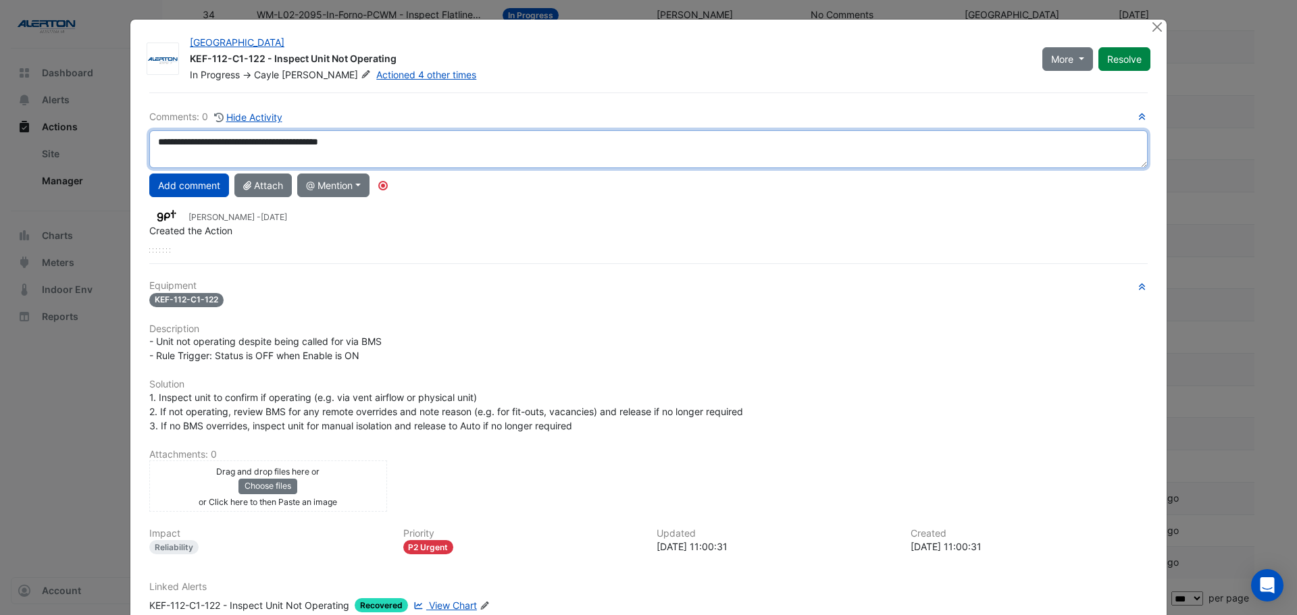
type textarea "**********"
drag, startPoint x: 336, startPoint y: 145, endPoint x: 109, endPoint y: 142, distance: 226.3
click at [111, 142] on ngb-modal-window "[GEOGRAPHIC_DATA] KEF-112-C1-122 - Inspect Unit Not Operating In Progress -> [P…" at bounding box center [648, 307] width 1297 height 615
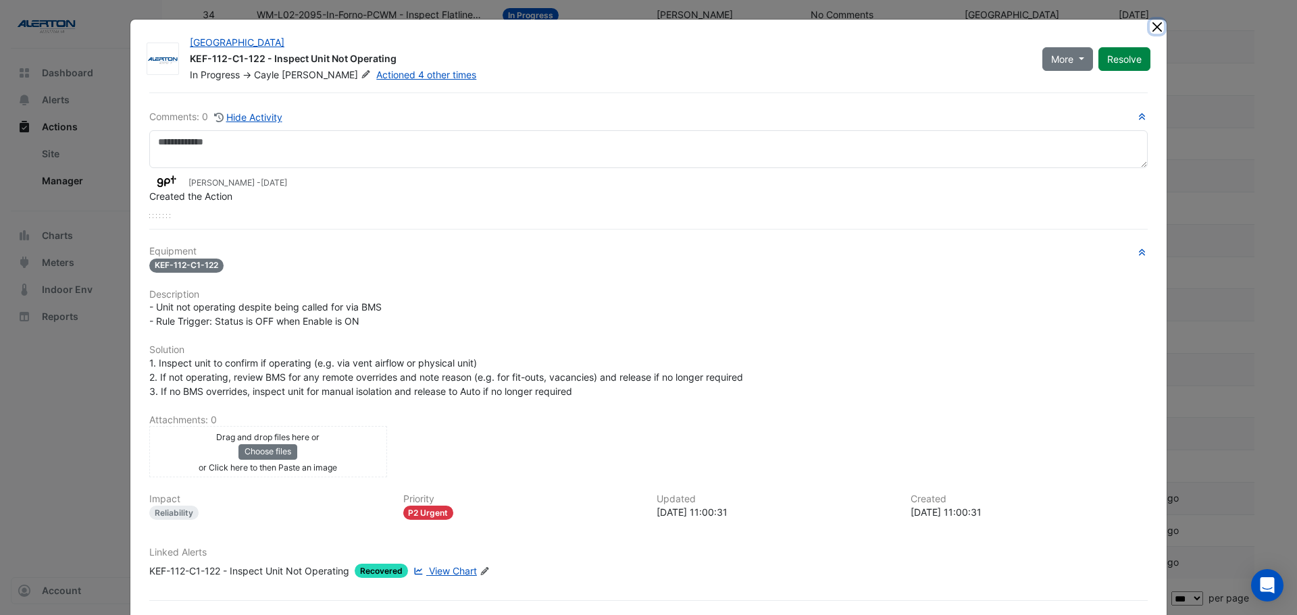
drag, startPoint x: 1152, startPoint y: 30, endPoint x: 1147, endPoint y: 47, distance: 17.1
click at [1152, 30] on button "Close" at bounding box center [1156, 27] width 14 height 14
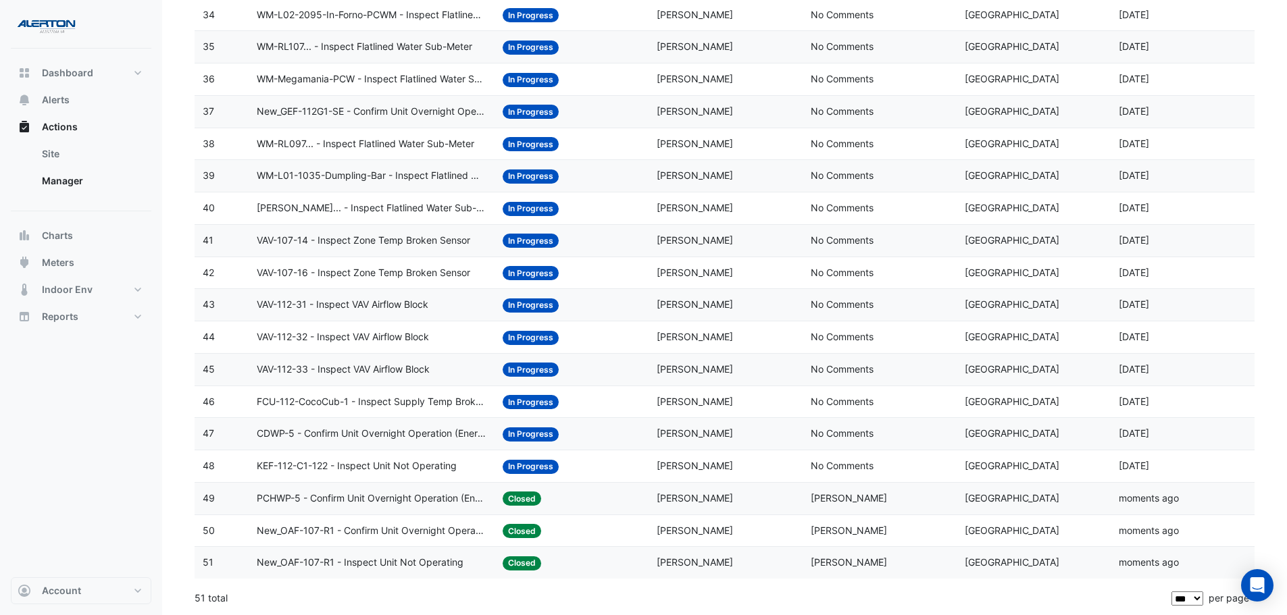
click at [392, 495] on span "PCHWP-5 - Confirm Unit Overnight Operation (Energy Waste)" at bounding box center [372, 499] width 230 height 16
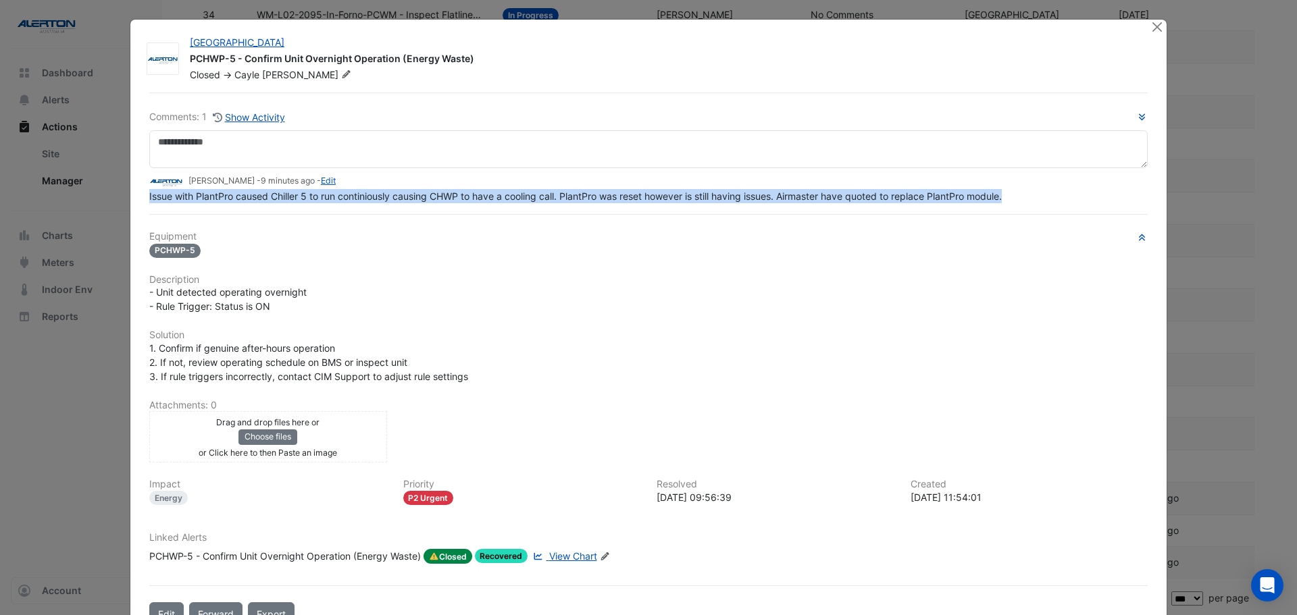
drag, startPoint x: 141, startPoint y: 227, endPoint x: 1027, endPoint y: 202, distance: 885.7
click at [1027, 202] on div "Comments: 1 Show Activity [PERSON_NAME] - 9 minutes ago - Edit Issue with Plant…" at bounding box center [648, 360] width 1014 height 534
click at [1151, 30] on button "Close" at bounding box center [1156, 27] width 14 height 14
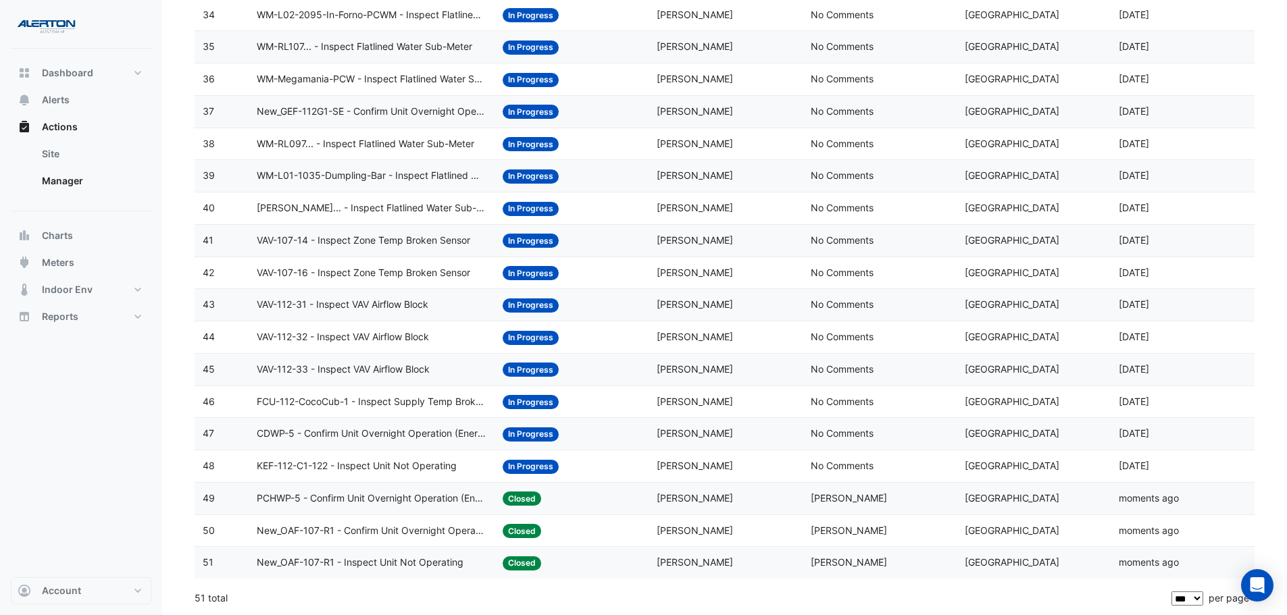
click at [348, 438] on span "CDWP-5 - Confirm Unit Overnight Operation (Energy Waste)" at bounding box center [372, 434] width 230 height 16
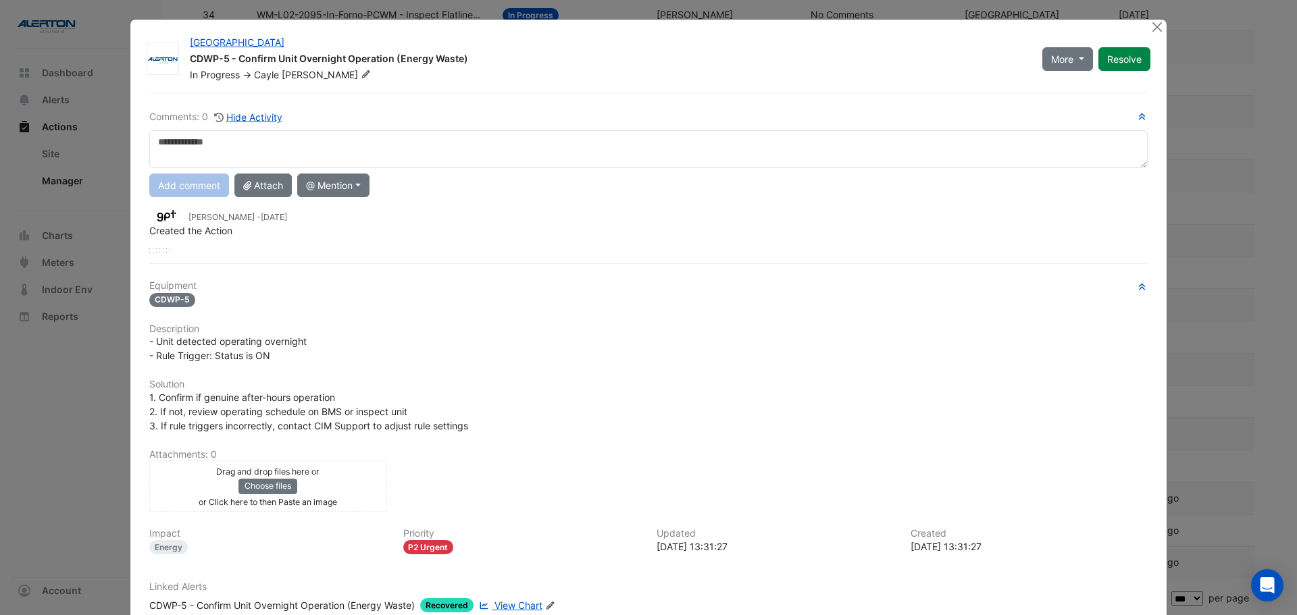
click at [217, 142] on textarea at bounding box center [648, 149] width 998 height 38
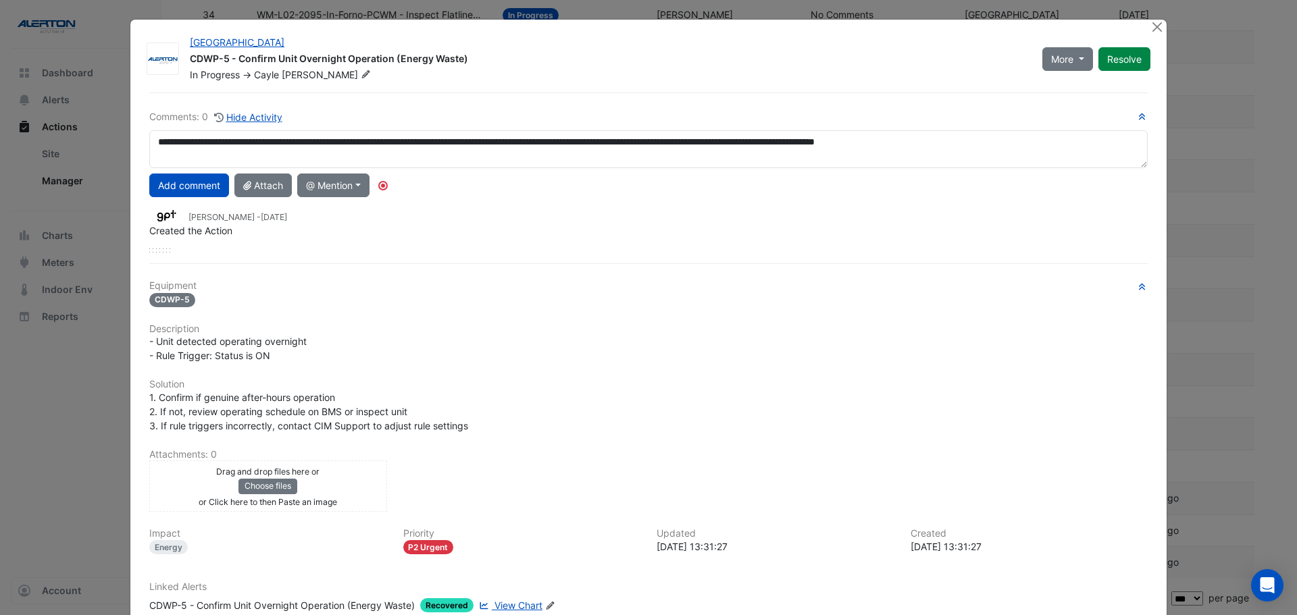
click at [465, 138] on textarea "**********" at bounding box center [648, 149] width 998 height 38
type textarea "**********"
drag, startPoint x: 382, startPoint y: 63, endPoint x: 182, endPoint y: 61, distance: 200.6
click at [182, 61] on div "[GEOGRAPHIC_DATA] CDWP-5 - Confirm Unit Overnight Operation (Energy Waste) In P…" at bounding box center [608, 59] width 852 height 46
drag, startPoint x: 705, startPoint y: 547, endPoint x: 648, endPoint y: 551, distance: 57.5
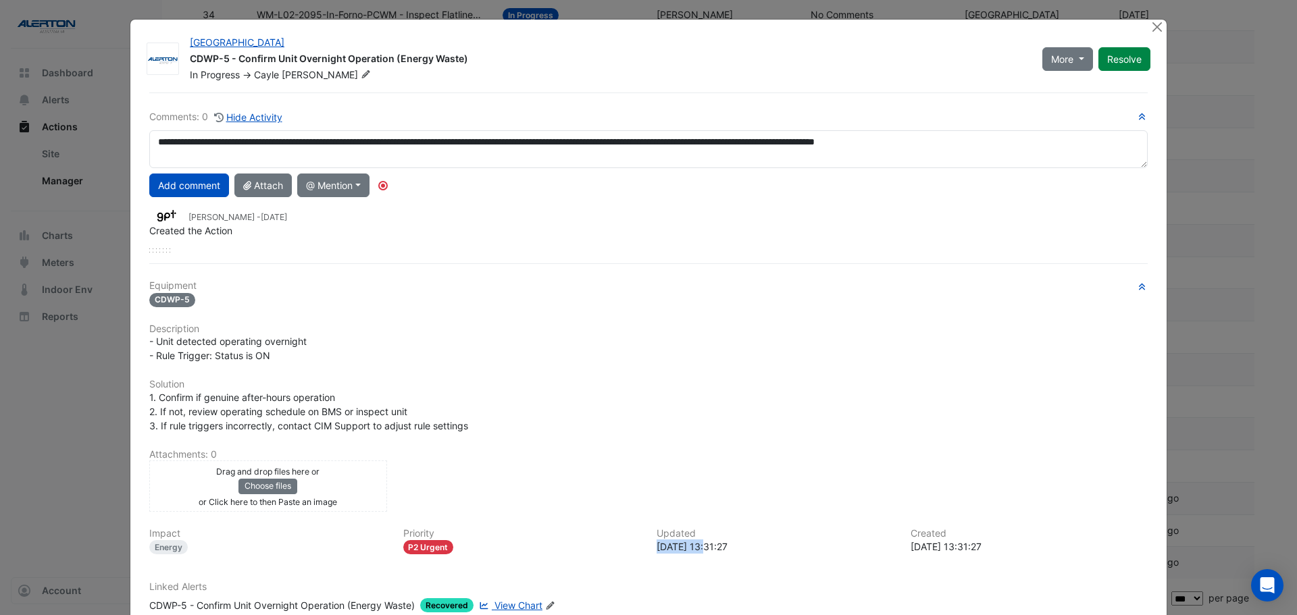
click at [648, 551] on div "Updated [DATE] 13:31:27" at bounding box center [775, 541] width 254 height 26
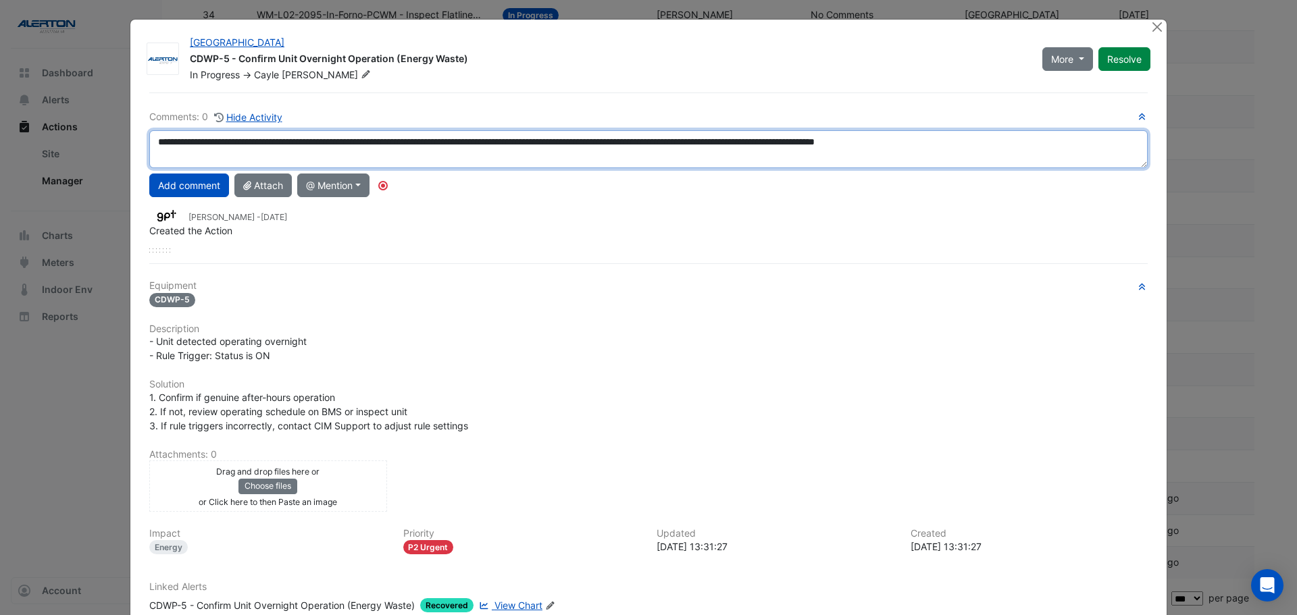
drag, startPoint x: 1016, startPoint y: 143, endPoint x: 150, endPoint y: 139, distance: 866.5
click at [150, 139] on textarea "**********" at bounding box center [648, 149] width 998 height 38
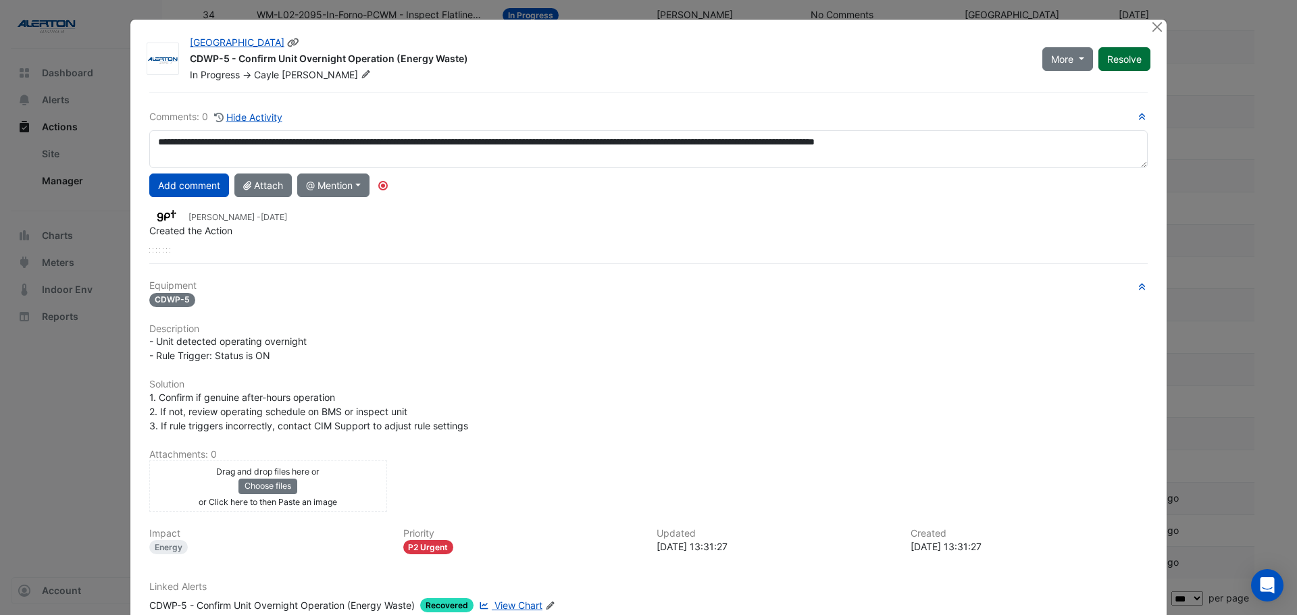
click at [1117, 62] on button "Resolve" at bounding box center [1124, 59] width 52 height 24
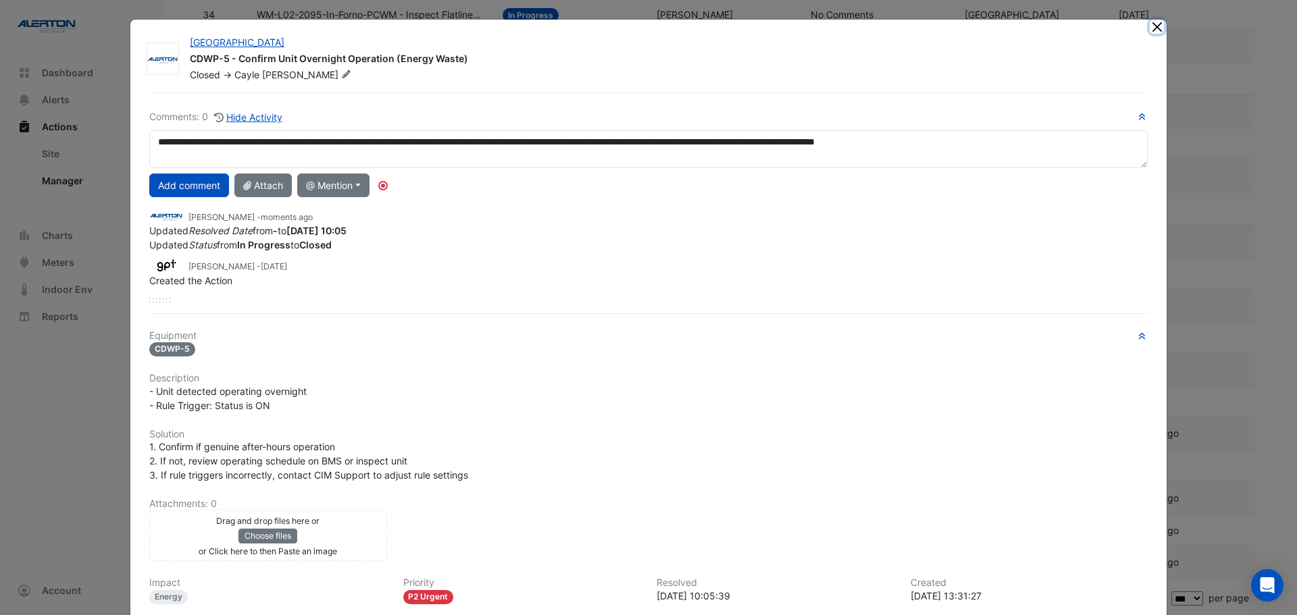
click at [1149, 32] on button "Close" at bounding box center [1156, 27] width 14 height 14
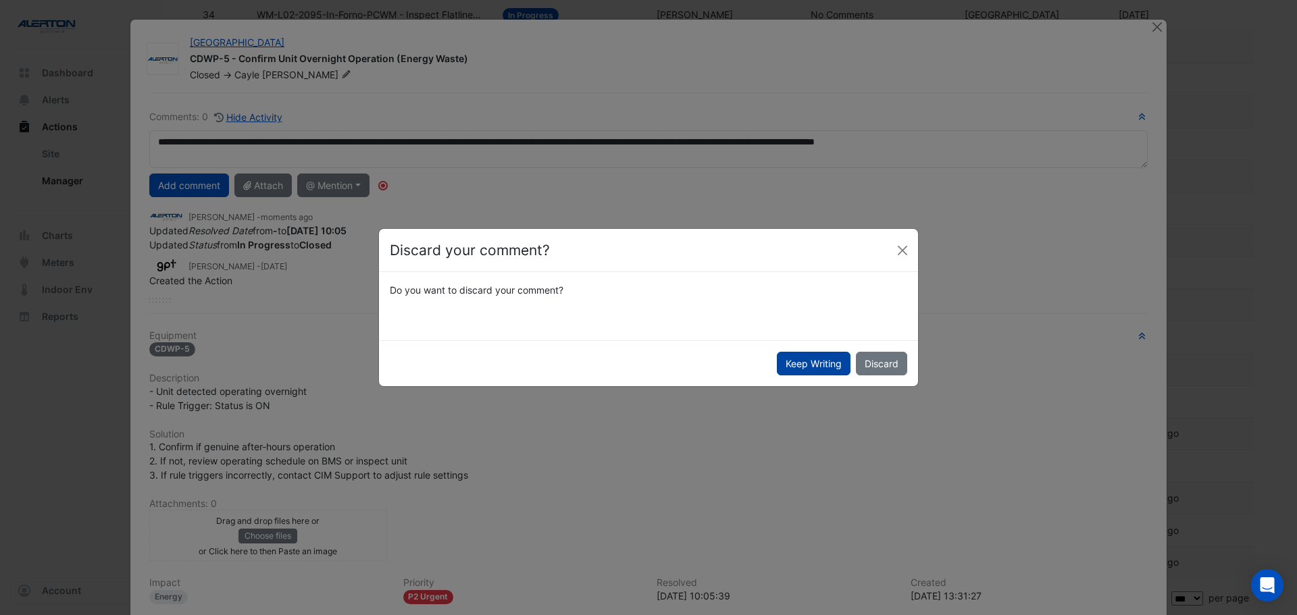
click at [810, 367] on button "Keep Writing" at bounding box center [814, 364] width 74 height 24
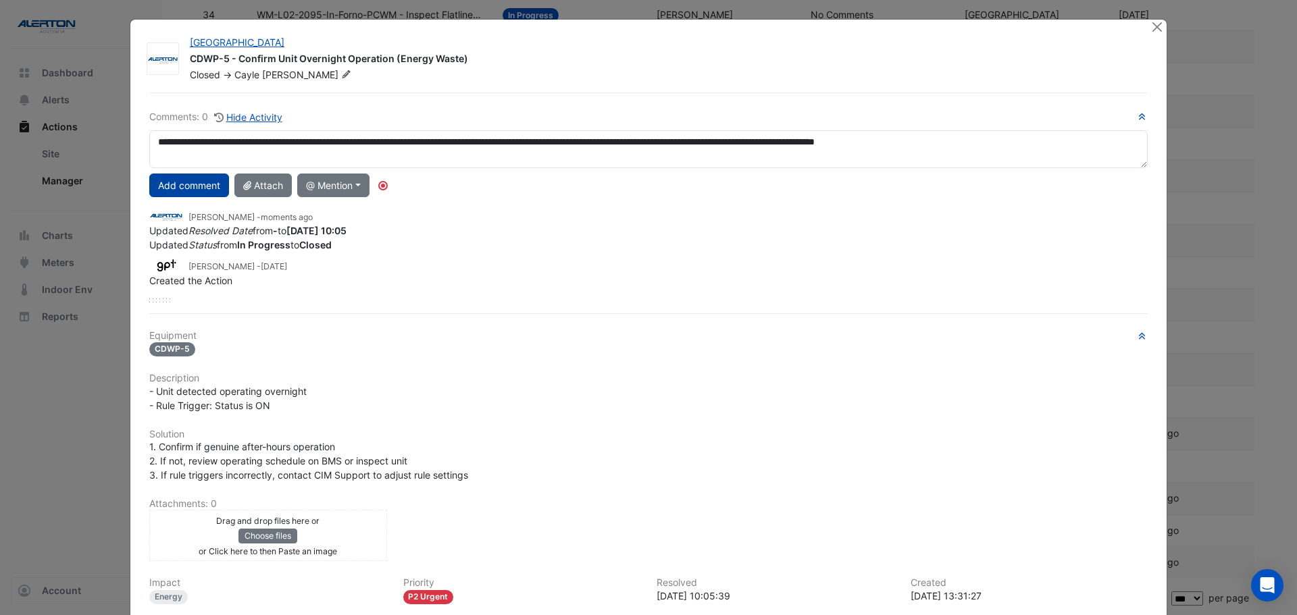
click at [181, 180] on button "Add comment" at bounding box center [189, 186] width 80 height 24
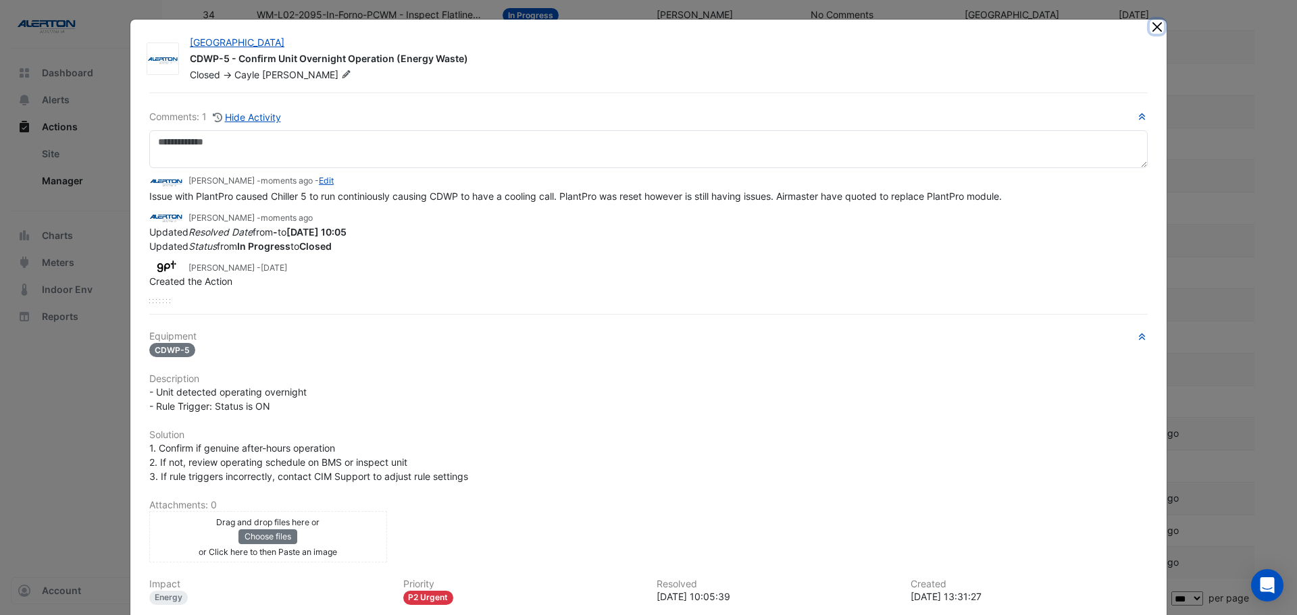
click at [1154, 24] on button "Close" at bounding box center [1156, 27] width 14 height 14
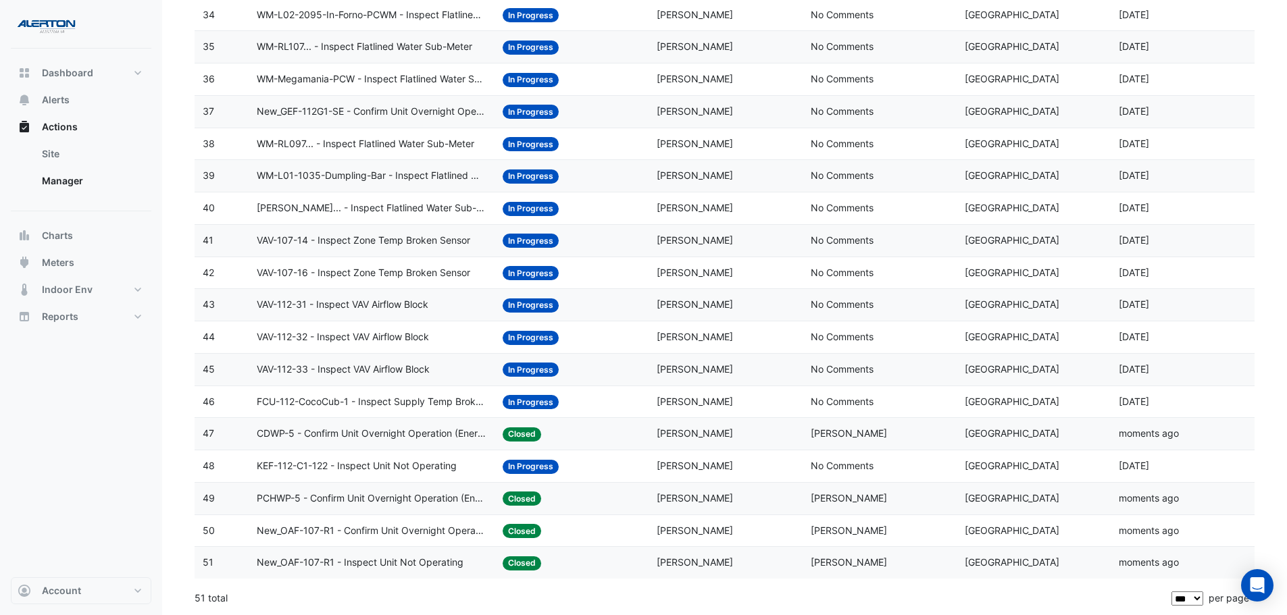
click at [335, 397] on span "FCU-112-CocoCub-1 - Inspect Supply Temp Broken Sensor" at bounding box center [372, 402] width 230 height 16
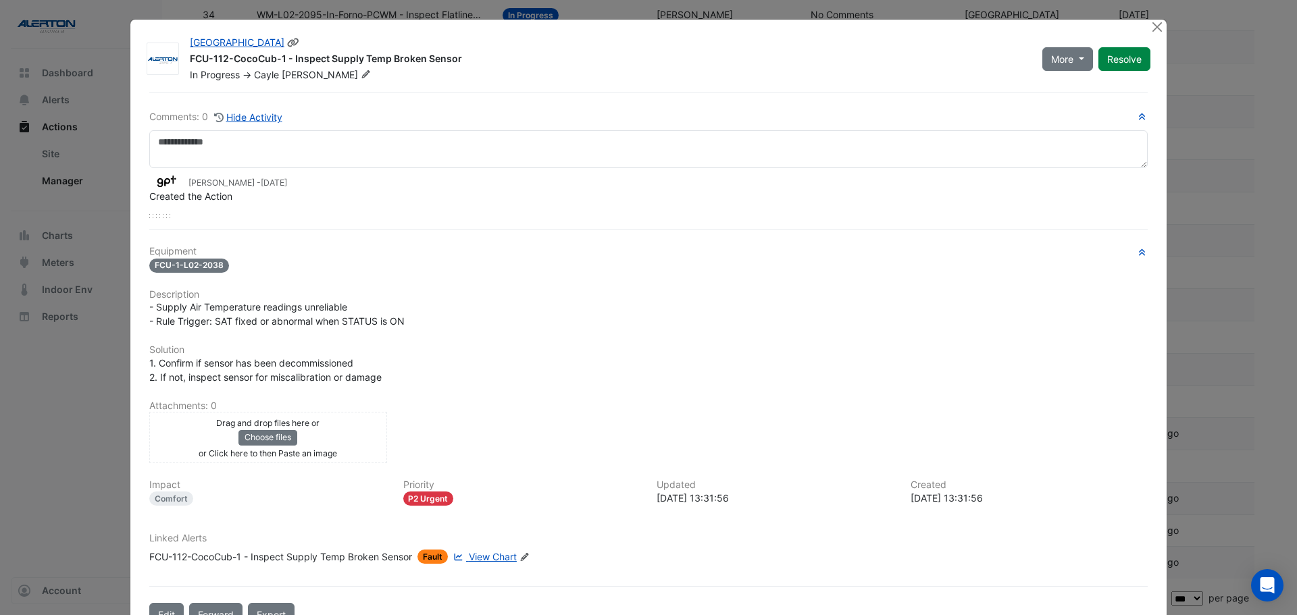
drag, startPoint x: 185, startPoint y: 56, endPoint x: 458, endPoint y: 56, distance: 272.8
click at [458, 56] on div "FCU-112-CocoCub-1 - Inspect Supply Temp Broken Sensor" at bounding box center [608, 60] width 836 height 16
click at [509, 557] on span "View Chart" at bounding box center [493, 556] width 48 height 11
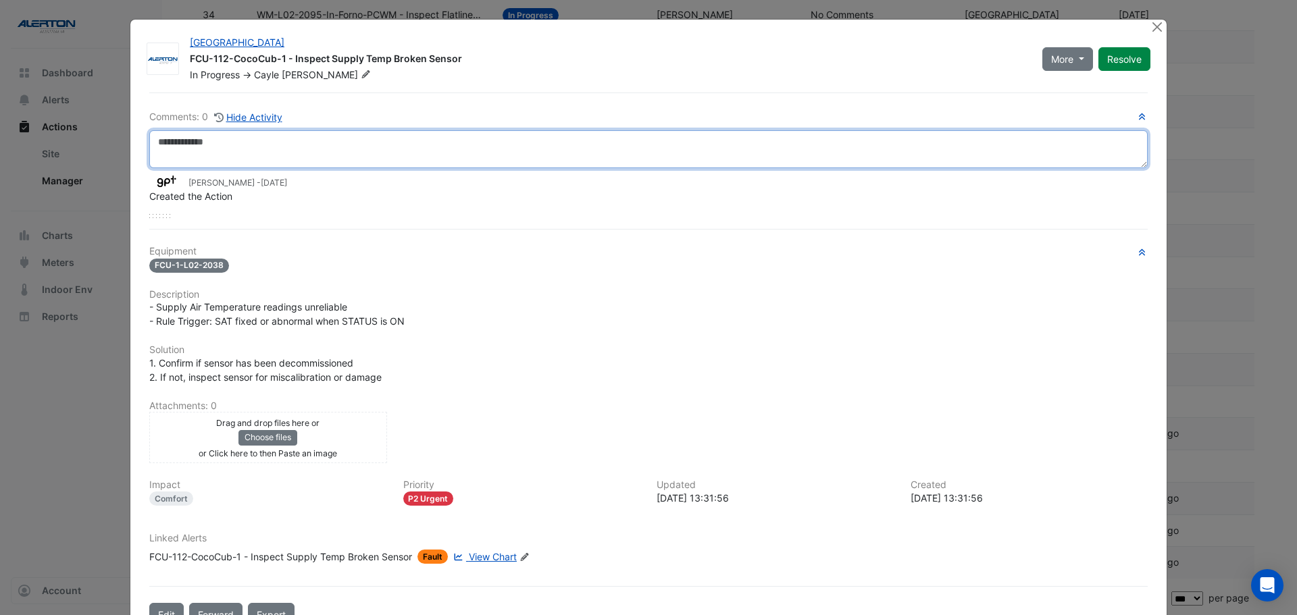
click at [211, 144] on textarea at bounding box center [648, 149] width 998 height 38
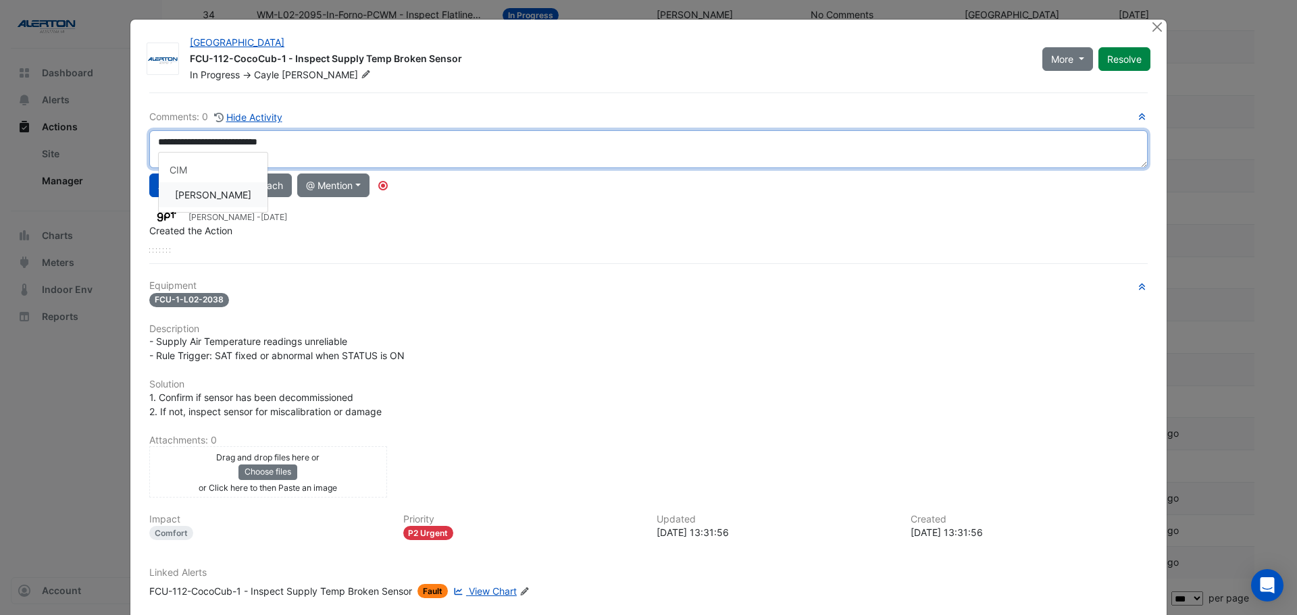
click at [204, 188] on div "**********" at bounding box center [648, 180] width 998 height 143
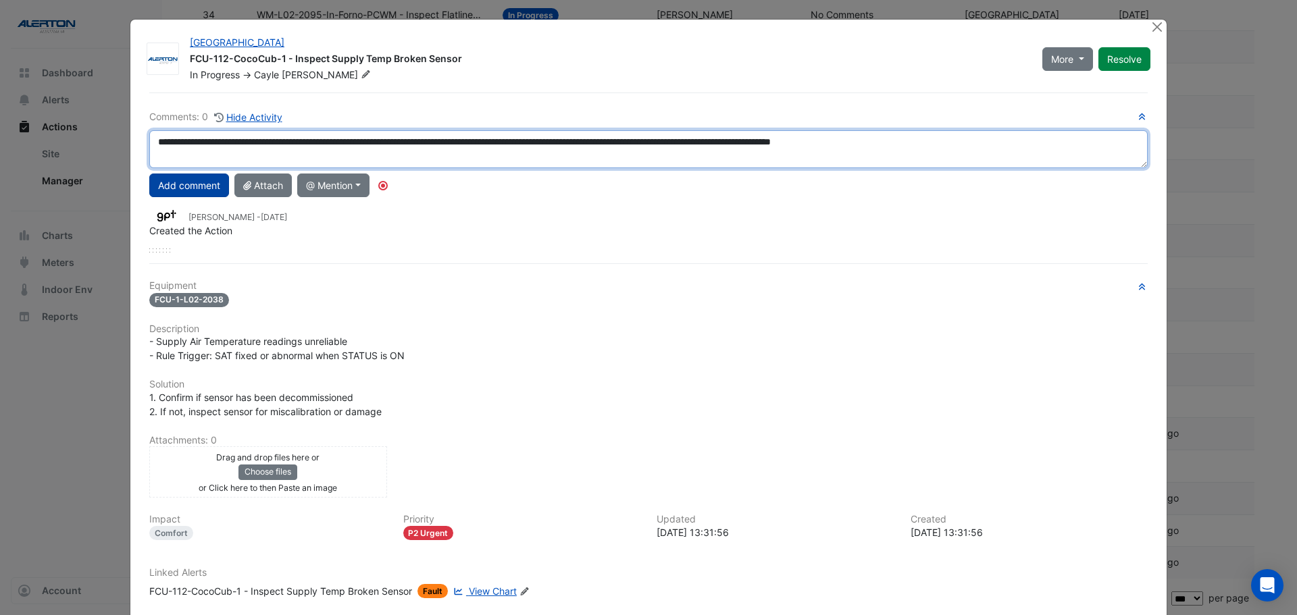
type textarea "**********"
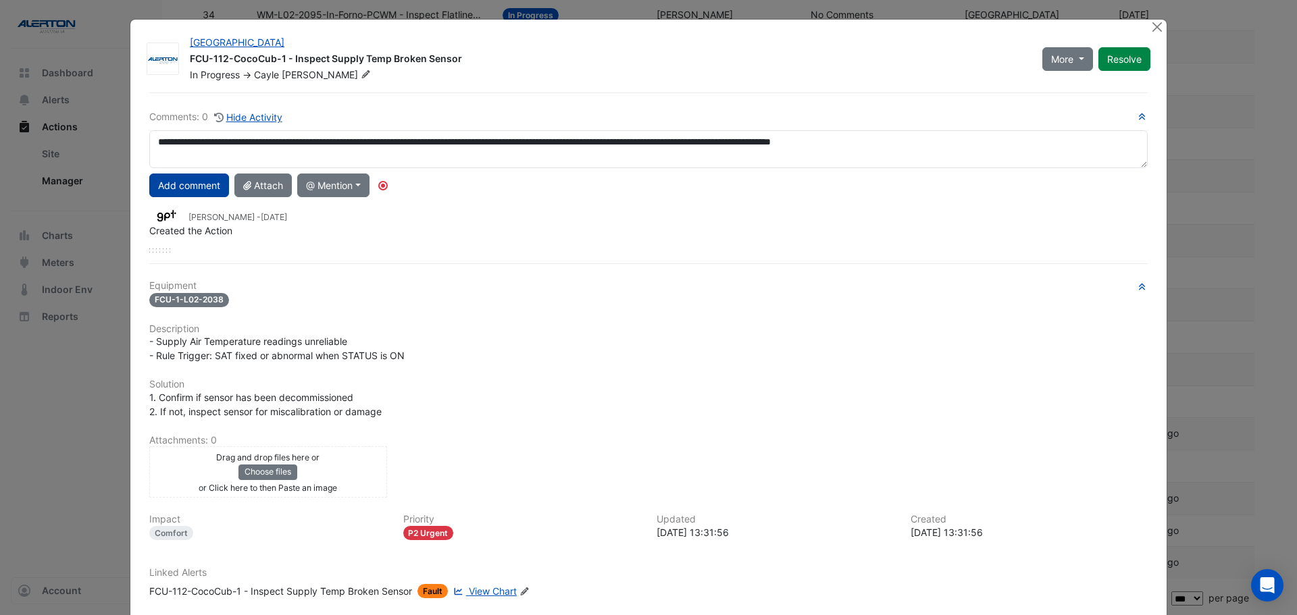
click at [186, 190] on button "Add comment" at bounding box center [189, 186] width 80 height 24
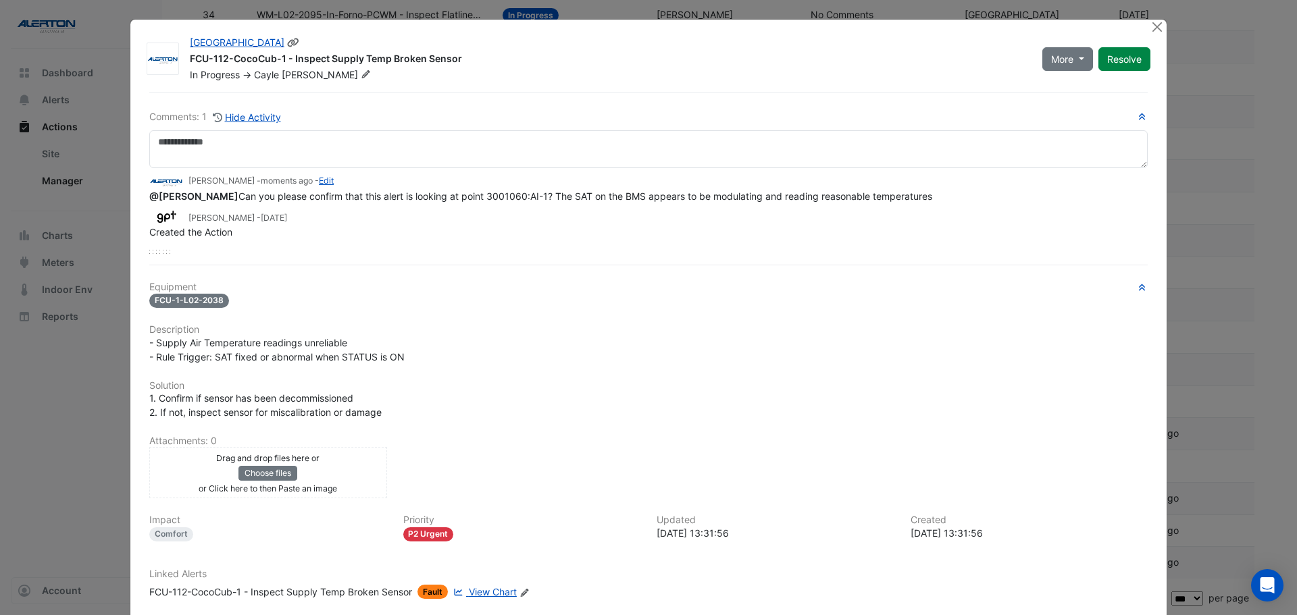
click at [358, 70] on fa-icon at bounding box center [366, 75] width 16 height 14
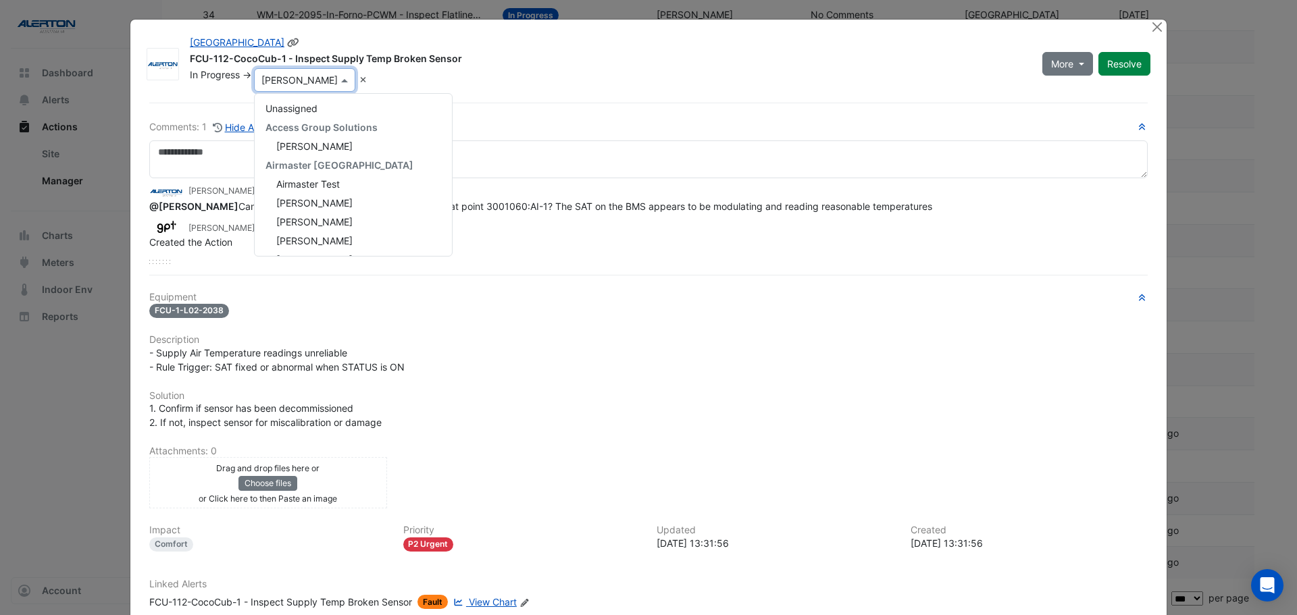
scroll to position [213, 0]
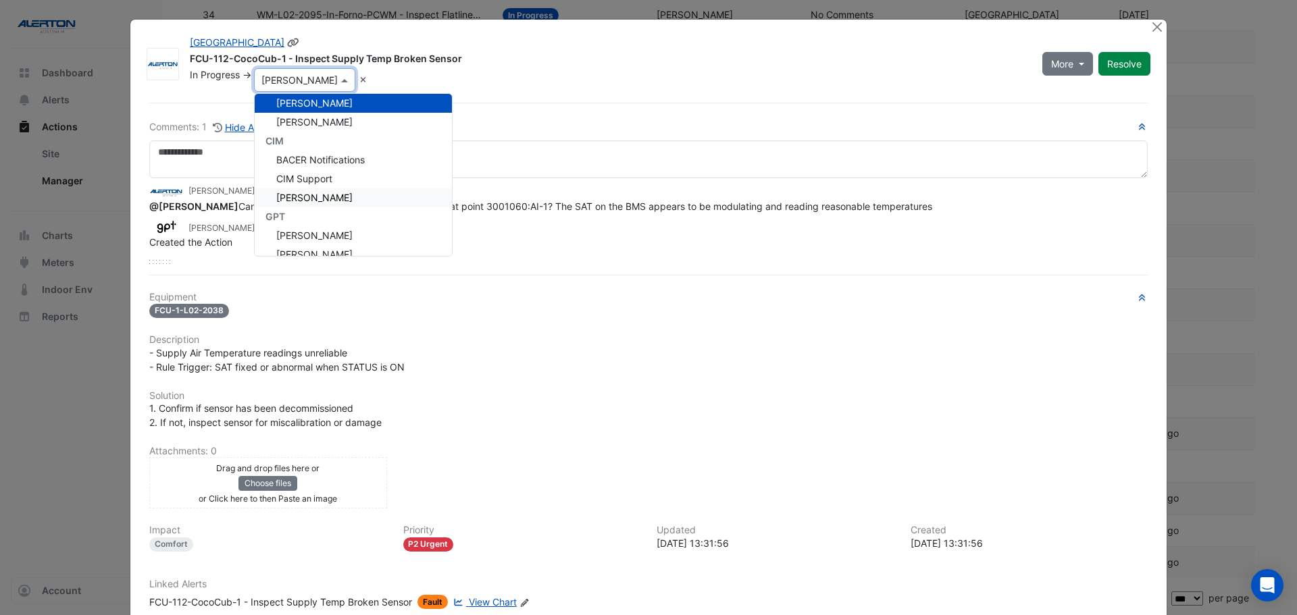
click at [330, 197] on span "[PERSON_NAME]" at bounding box center [314, 197] width 76 height 11
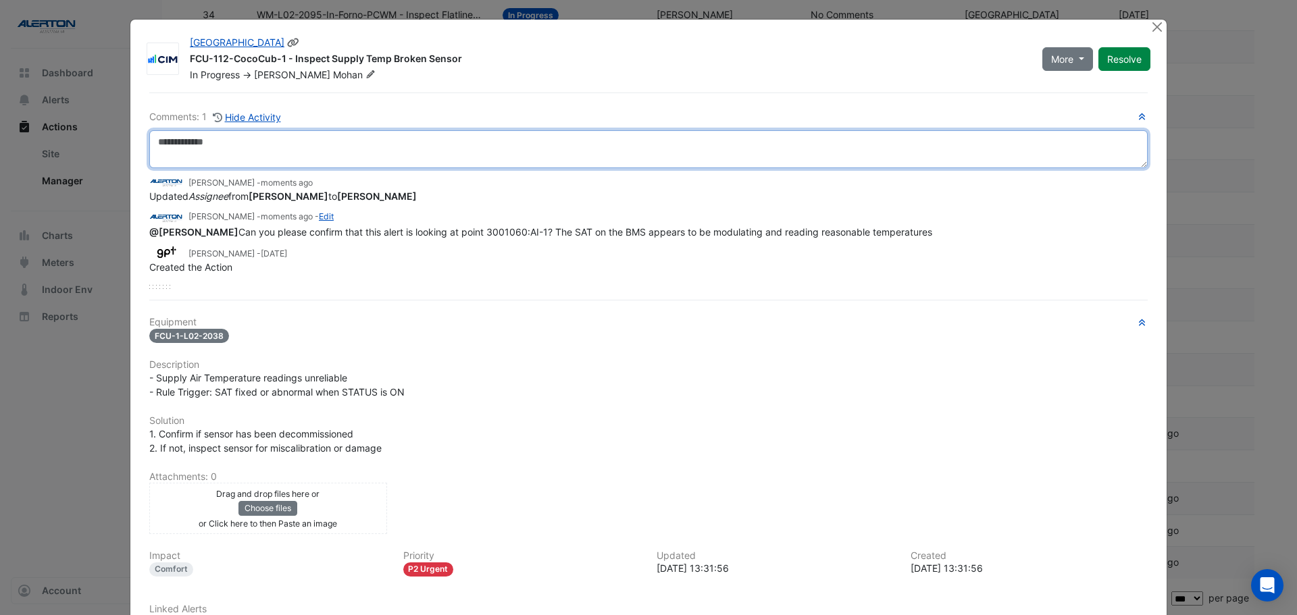
click at [284, 131] on textarea at bounding box center [648, 149] width 998 height 38
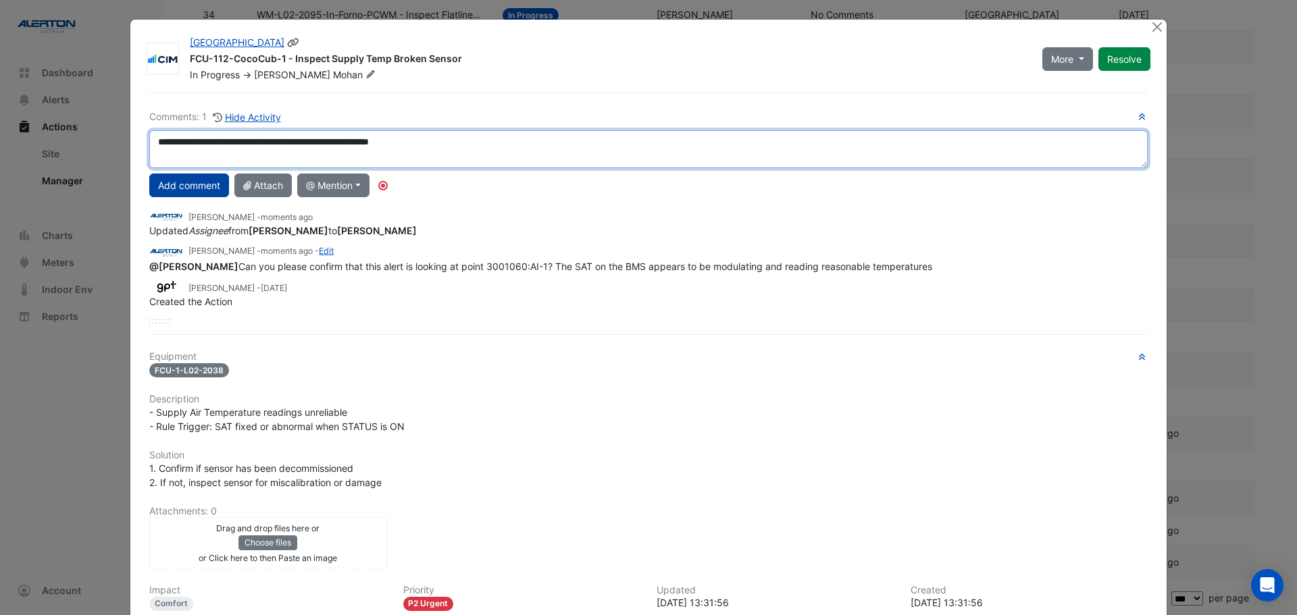
type textarea "**********"
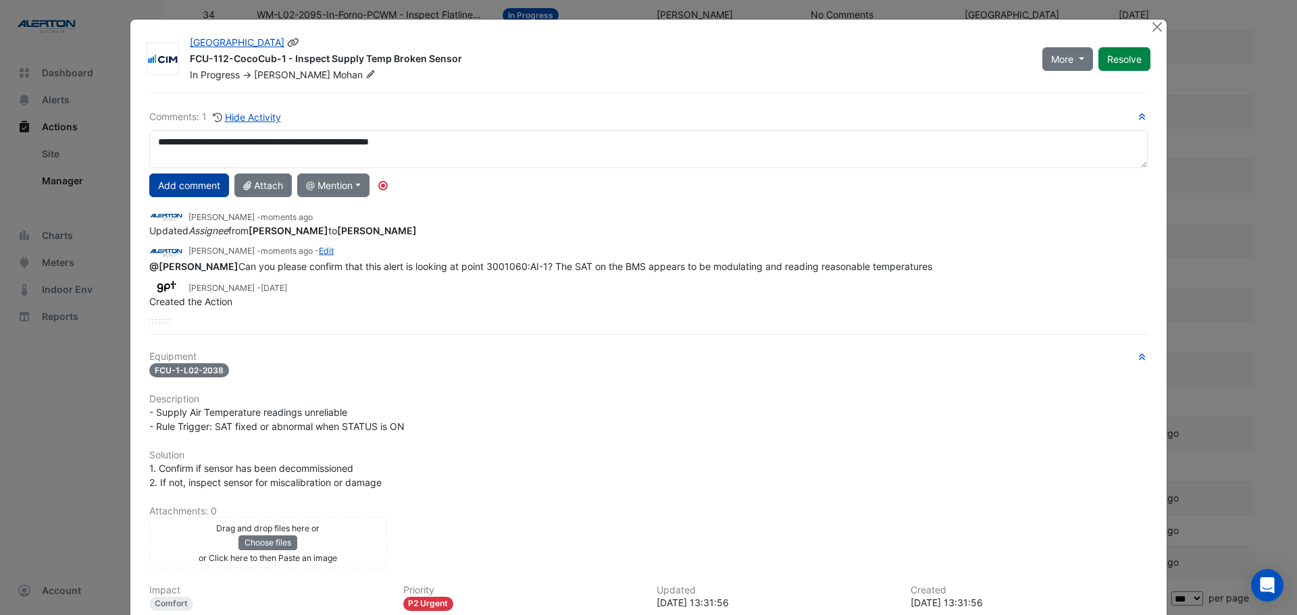
click at [198, 182] on button "Add comment" at bounding box center [189, 186] width 80 height 24
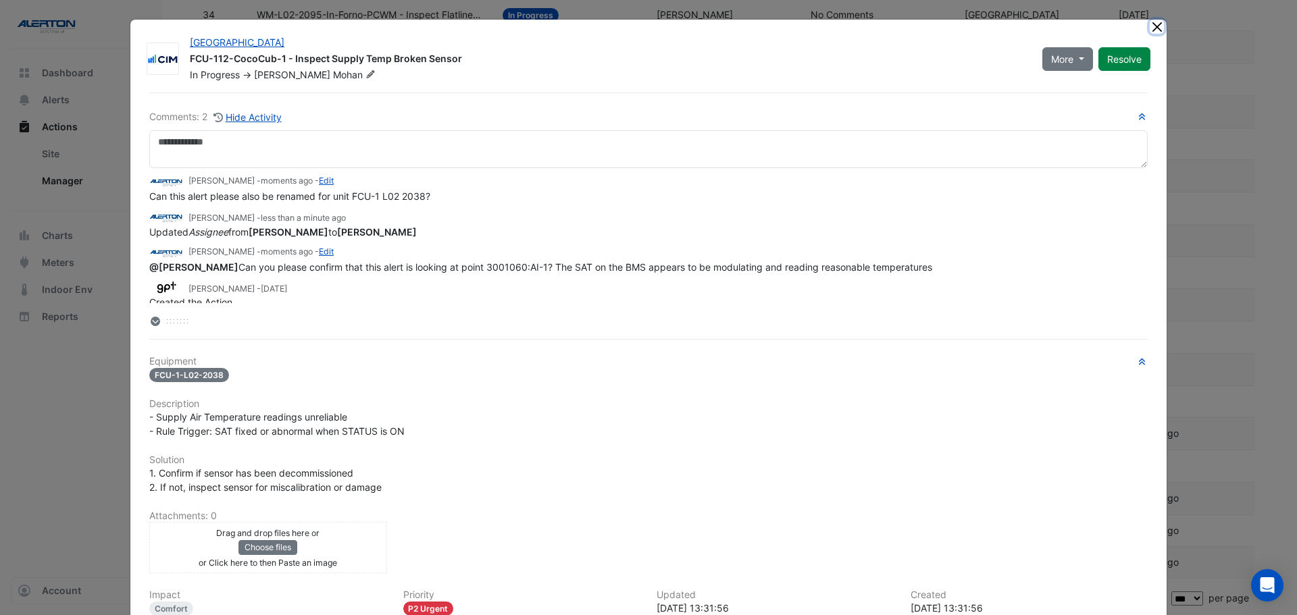
click at [1150, 32] on button "Close" at bounding box center [1156, 27] width 14 height 14
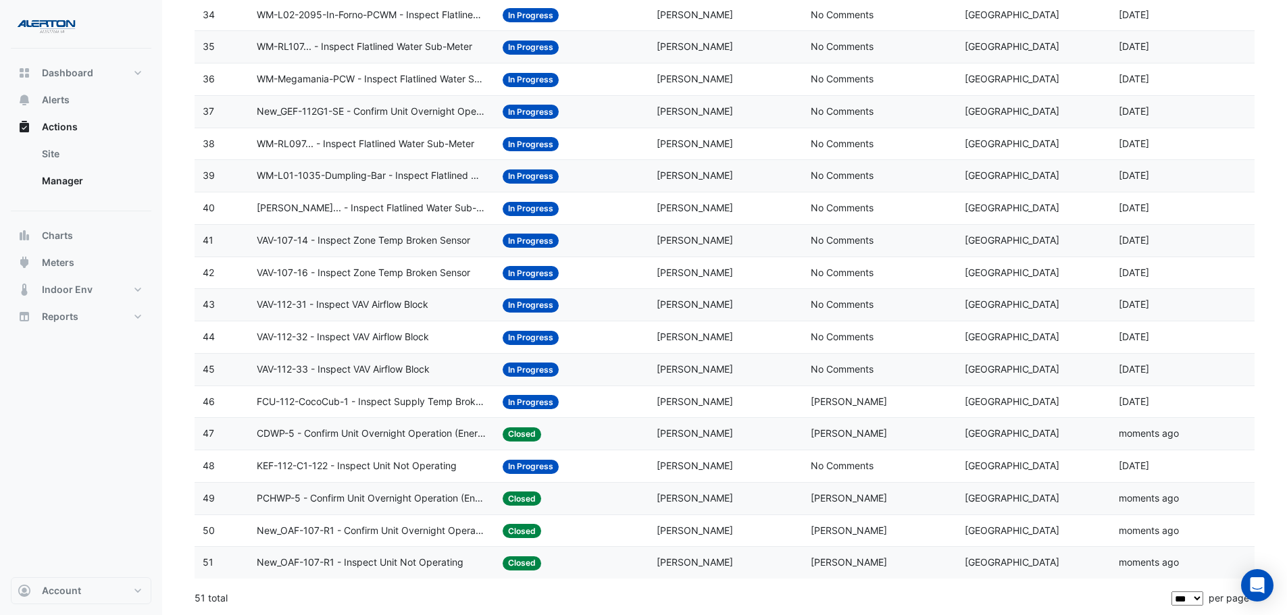
click at [371, 372] on span "VAV-112-33 - Inspect VAV Airflow Block" at bounding box center [343, 370] width 173 height 16
